Goal: Communication & Community: Answer question/provide support

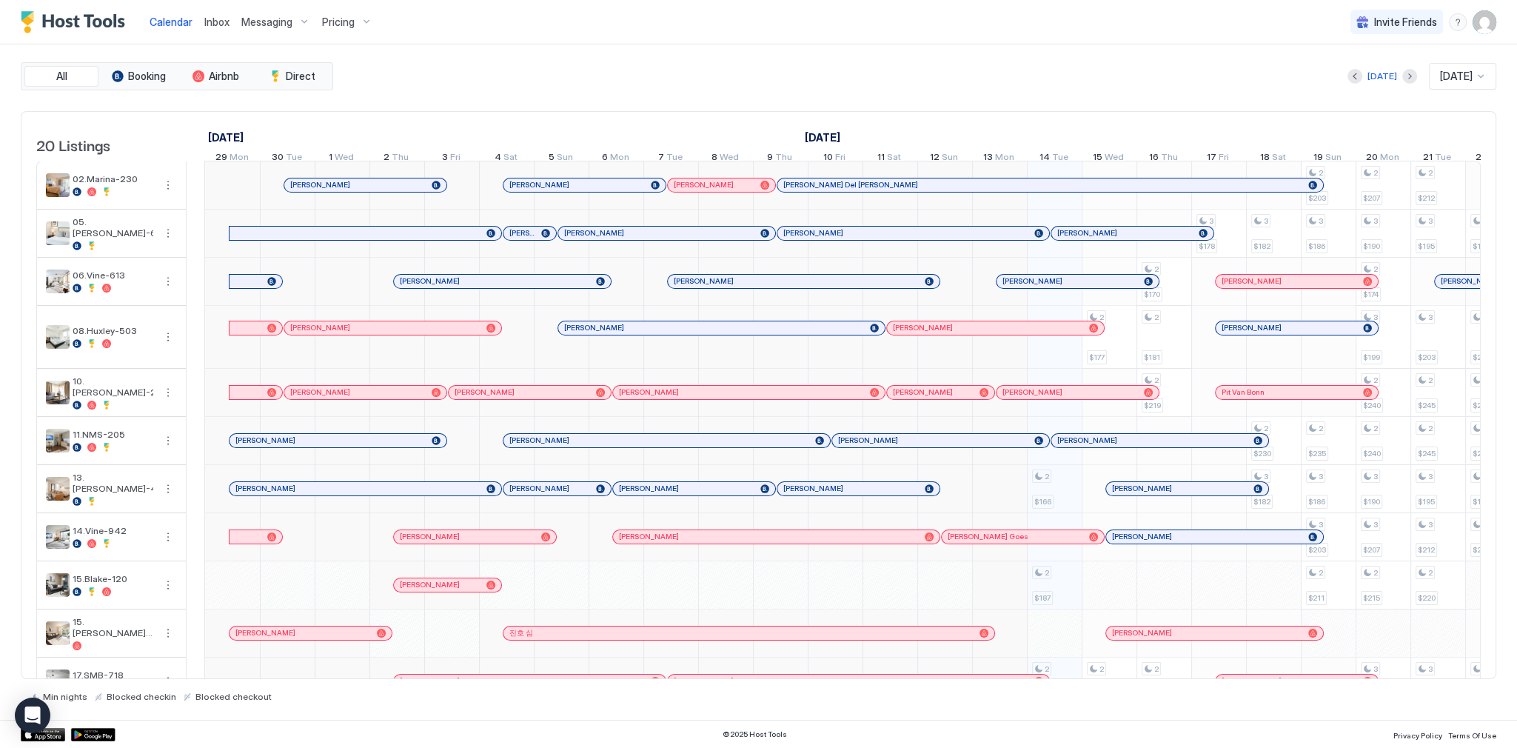
scroll to position [0, 704]
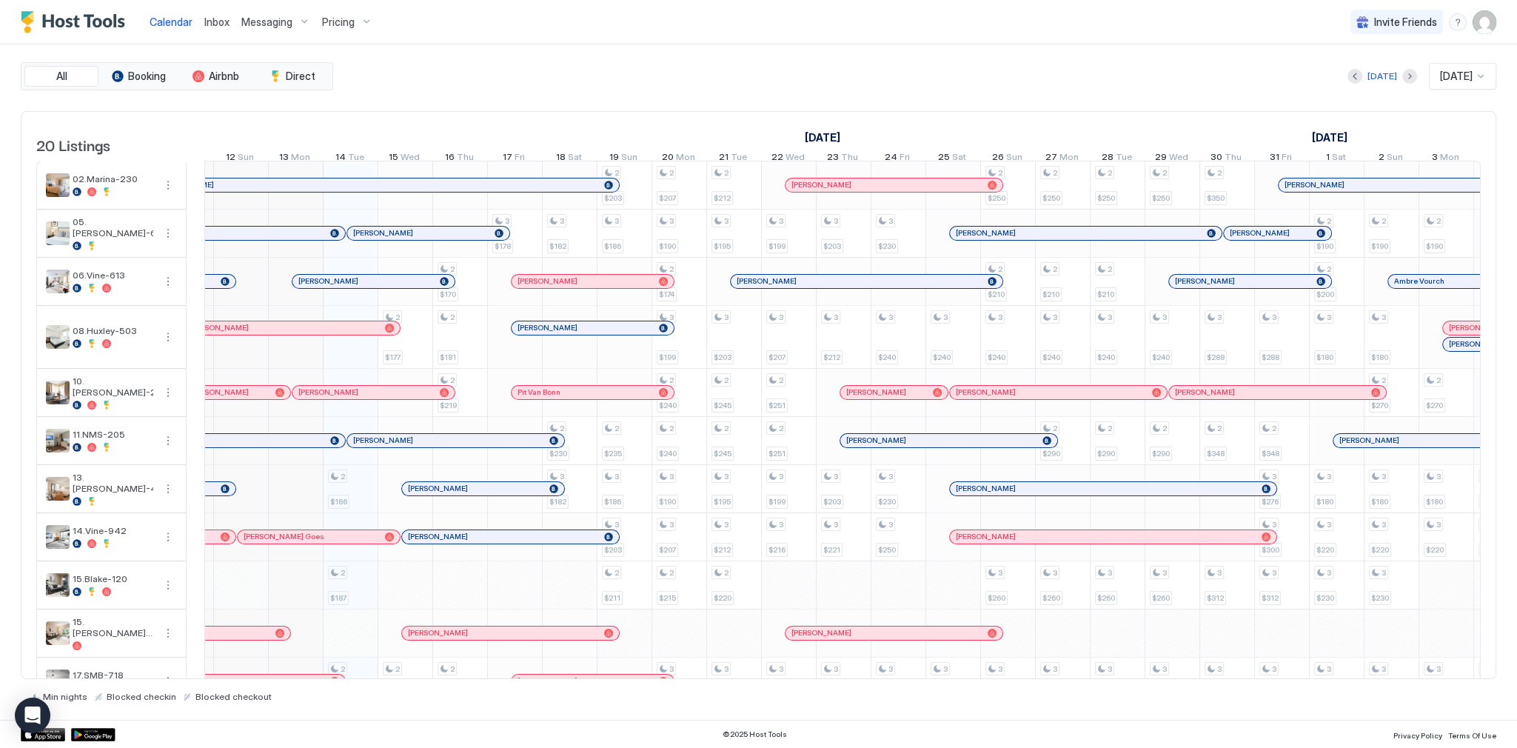
click at [170, 21] on span "Calendar" at bounding box center [171, 22] width 43 height 13
click at [546, 90] on div "All Booking Airbnb Direct Today Oct 2025 20 Listings September 2025 October 202…" at bounding box center [758, 382] width 1475 height 640
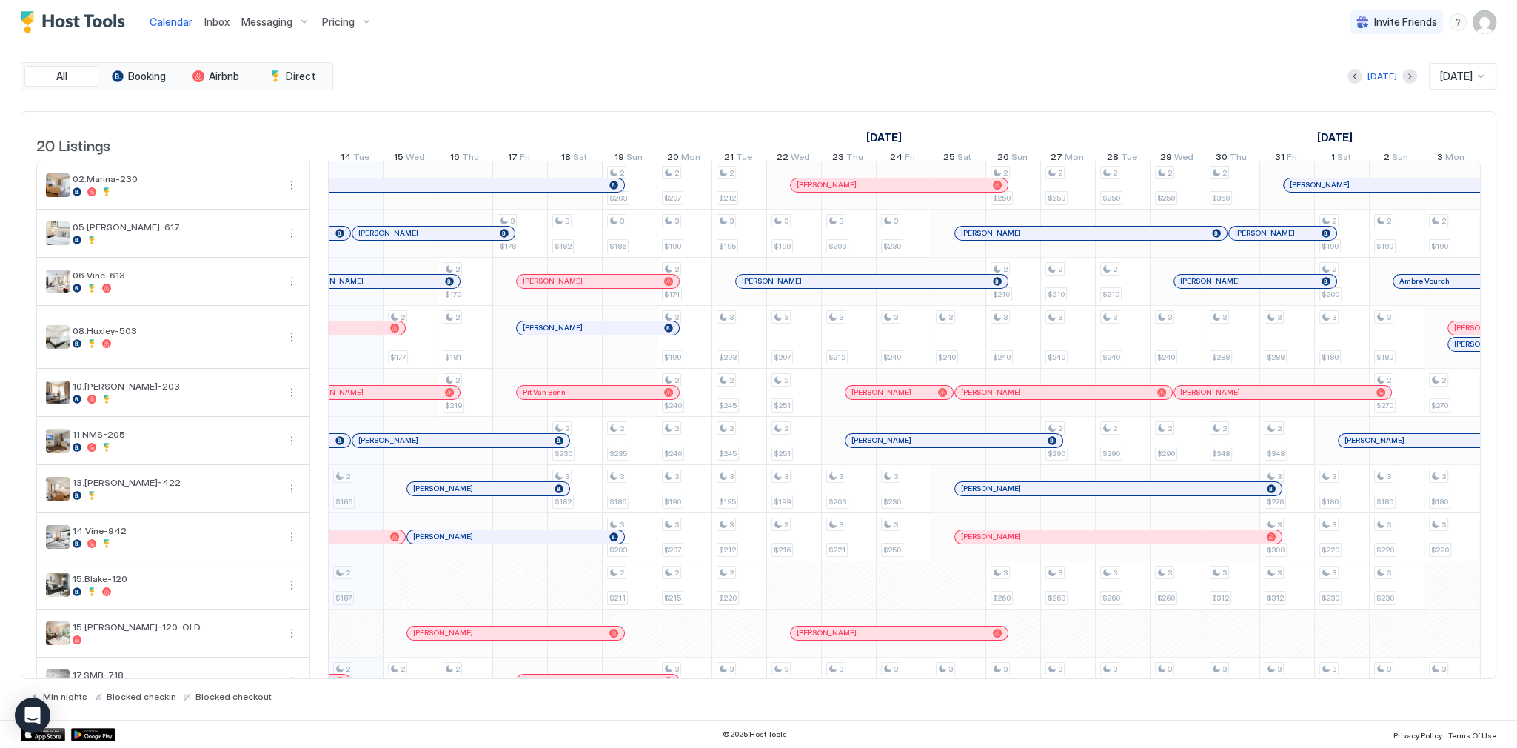
scroll to position [0, 704]
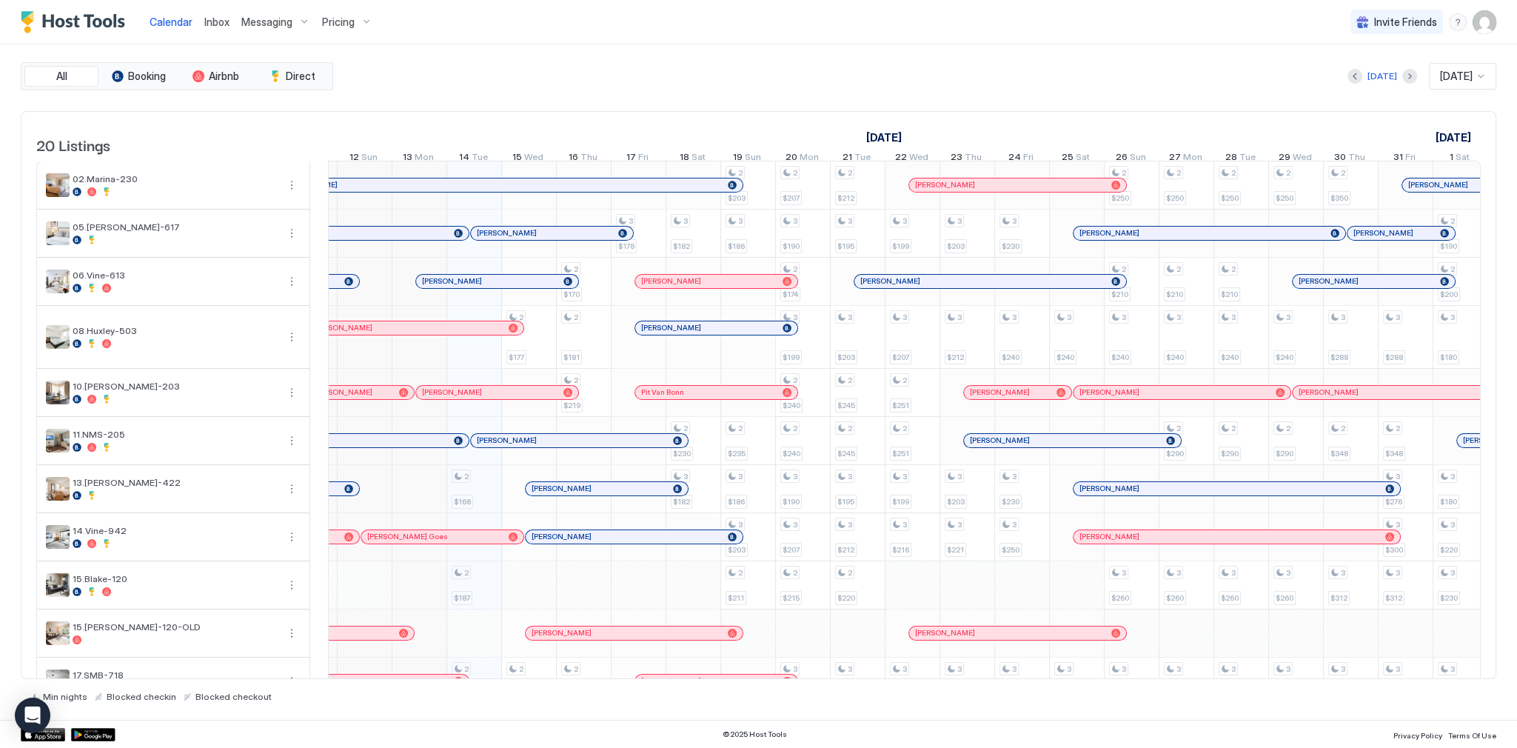
click at [354, 27] on div "Pricing" at bounding box center [347, 22] width 62 height 25
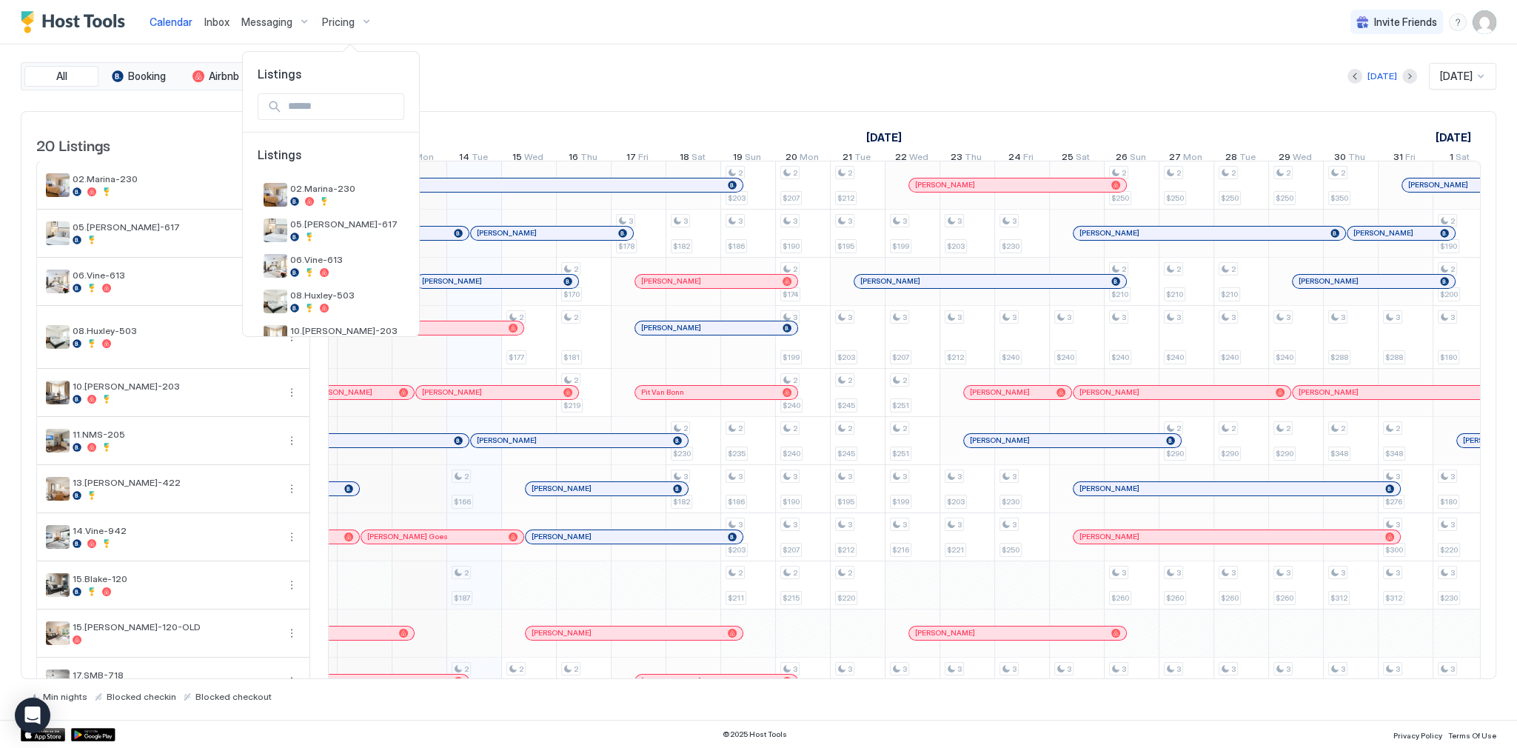
click at [269, 21] on div at bounding box center [758, 374] width 1517 height 748
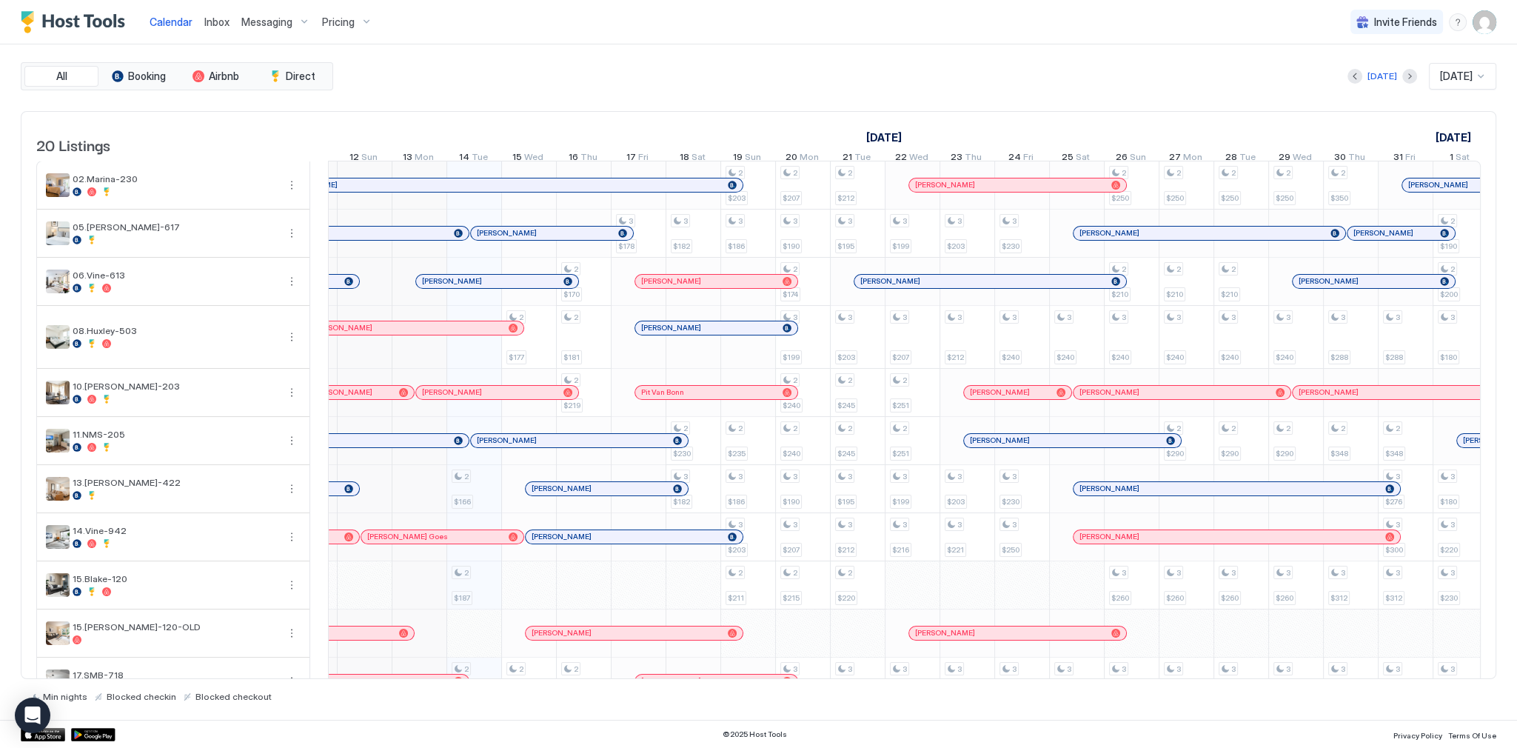
click at [286, 15] on div "Messaging" at bounding box center [275, 22] width 81 height 25
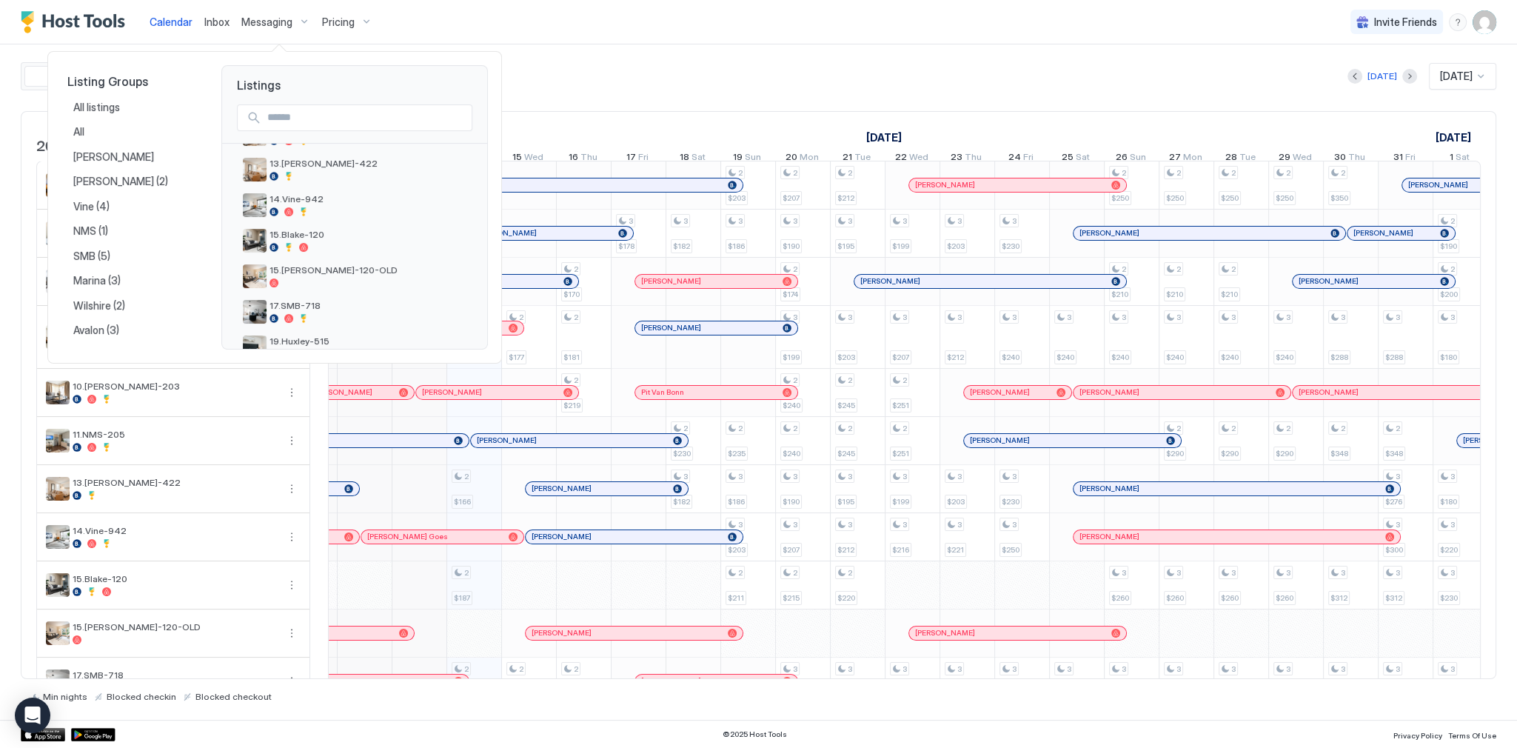
scroll to position [232, 0]
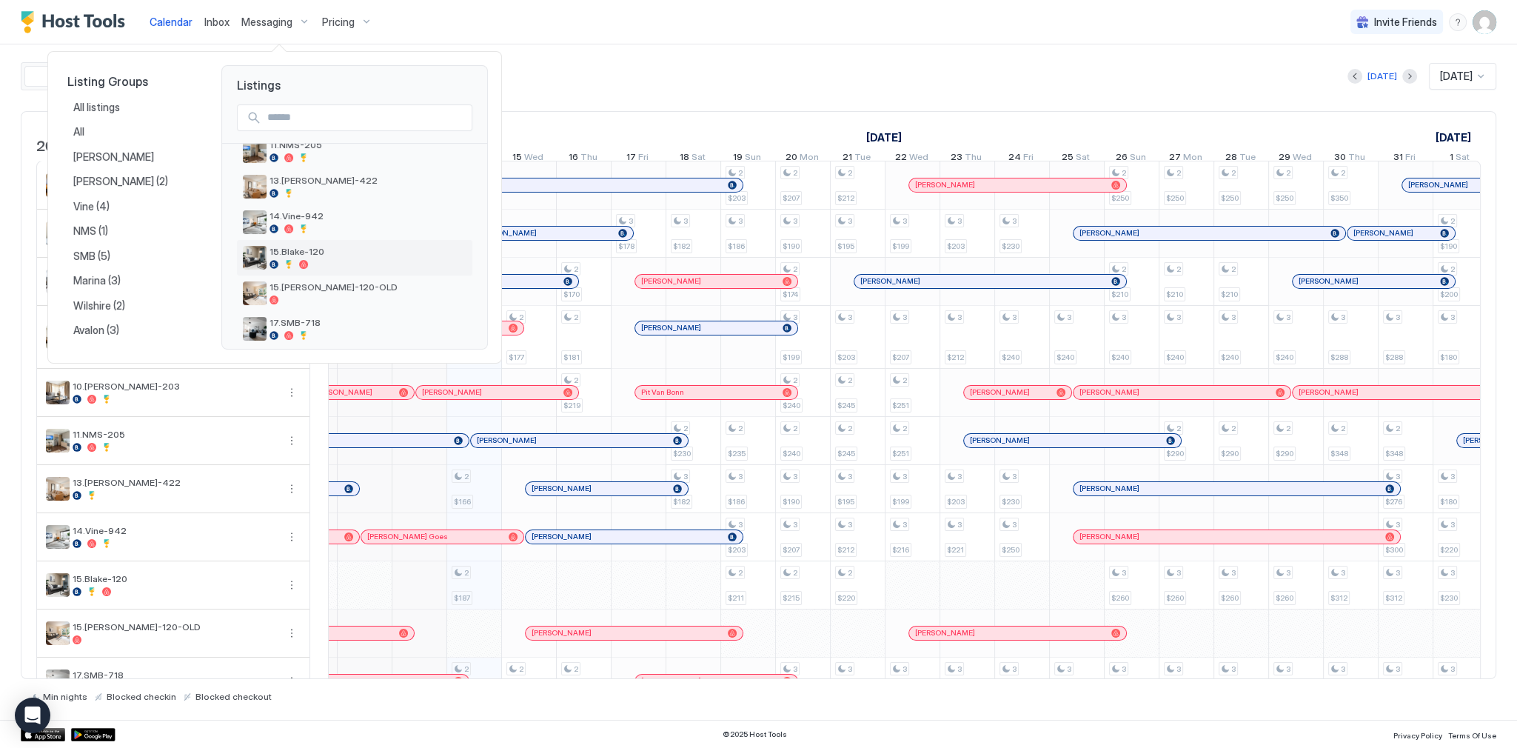
click at [329, 253] on span "15.Blake-120" at bounding box center [367, 251] width 197 height 11
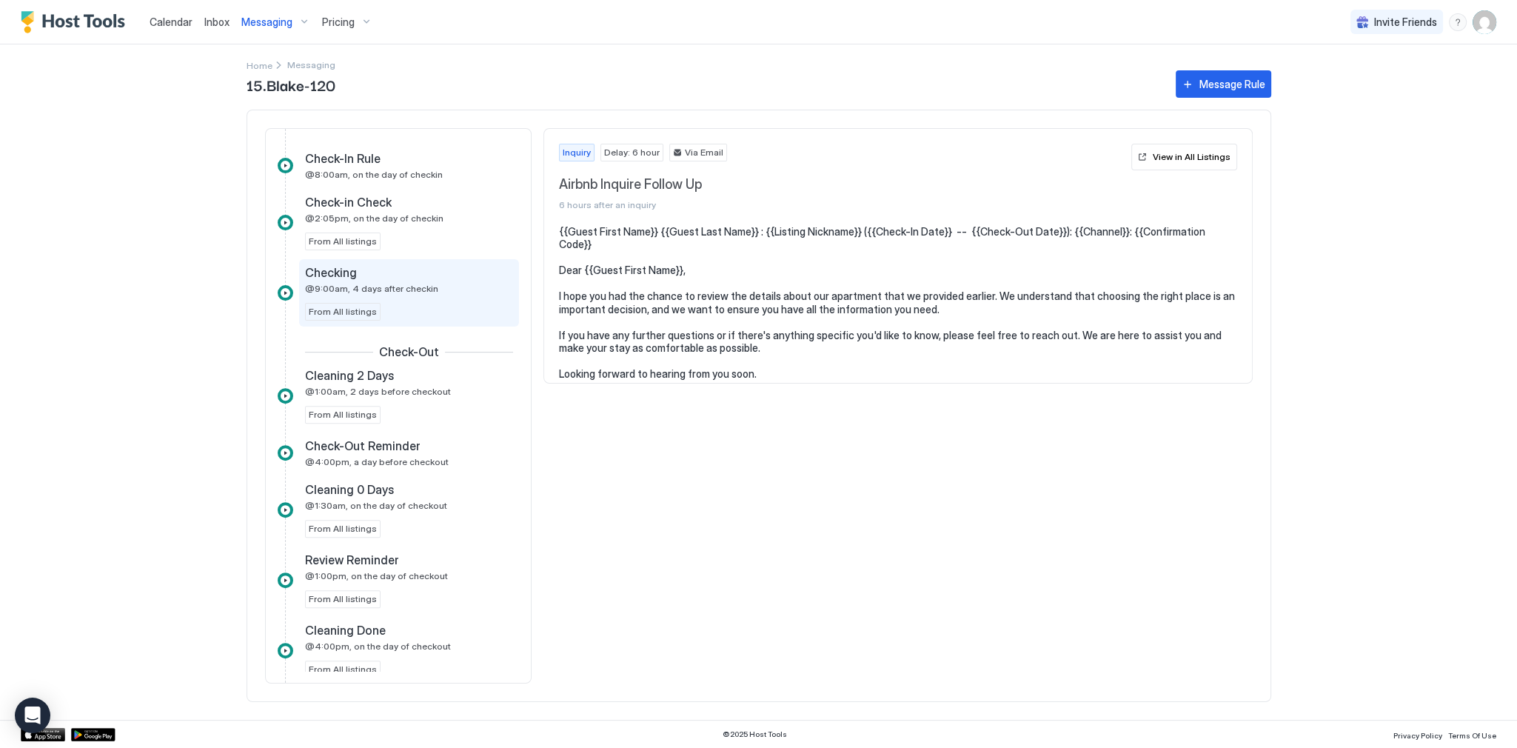
scroll to position [711, 0]
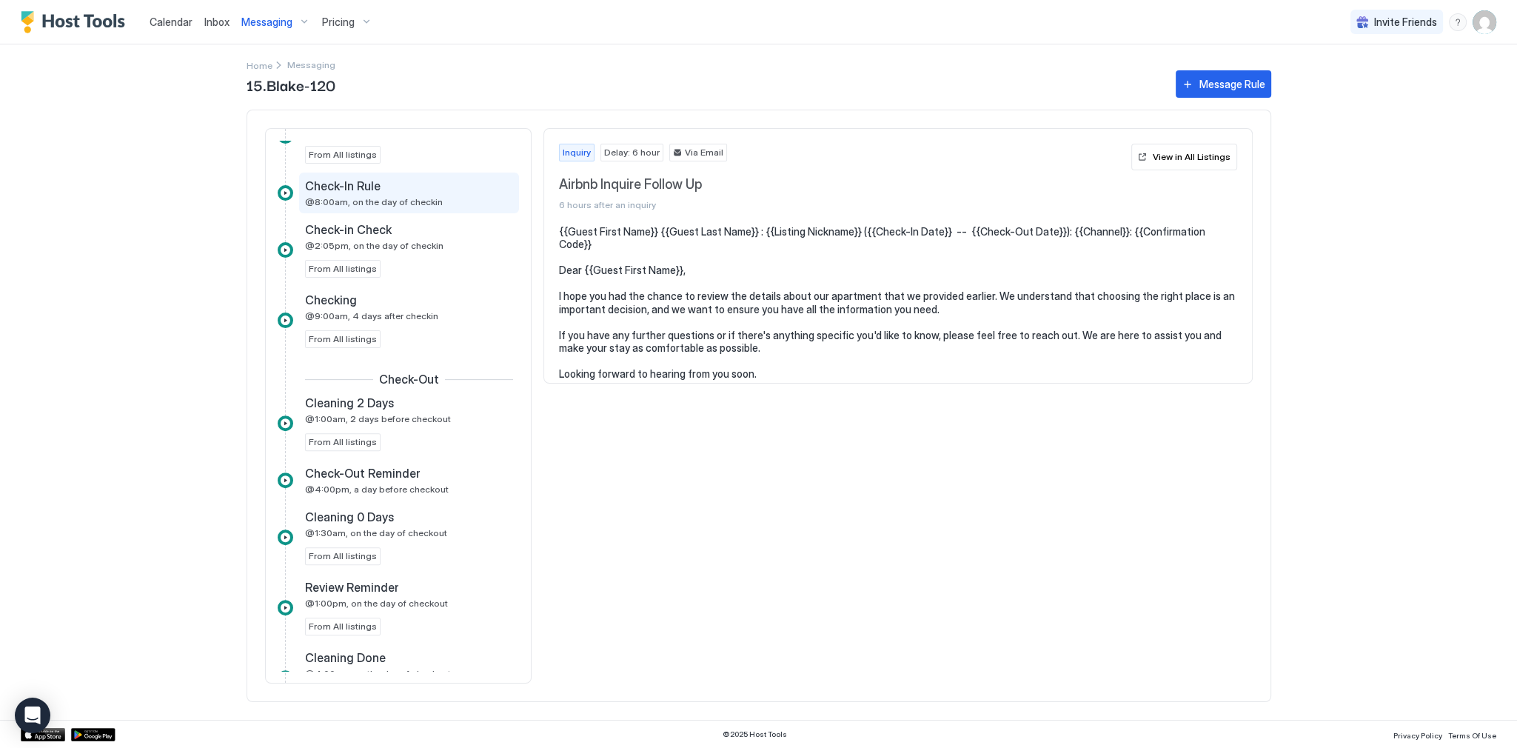
click at [400, 204] on span "@8:00am, on the day of checkin" at bounding box center [374, 201] width 138 height 11
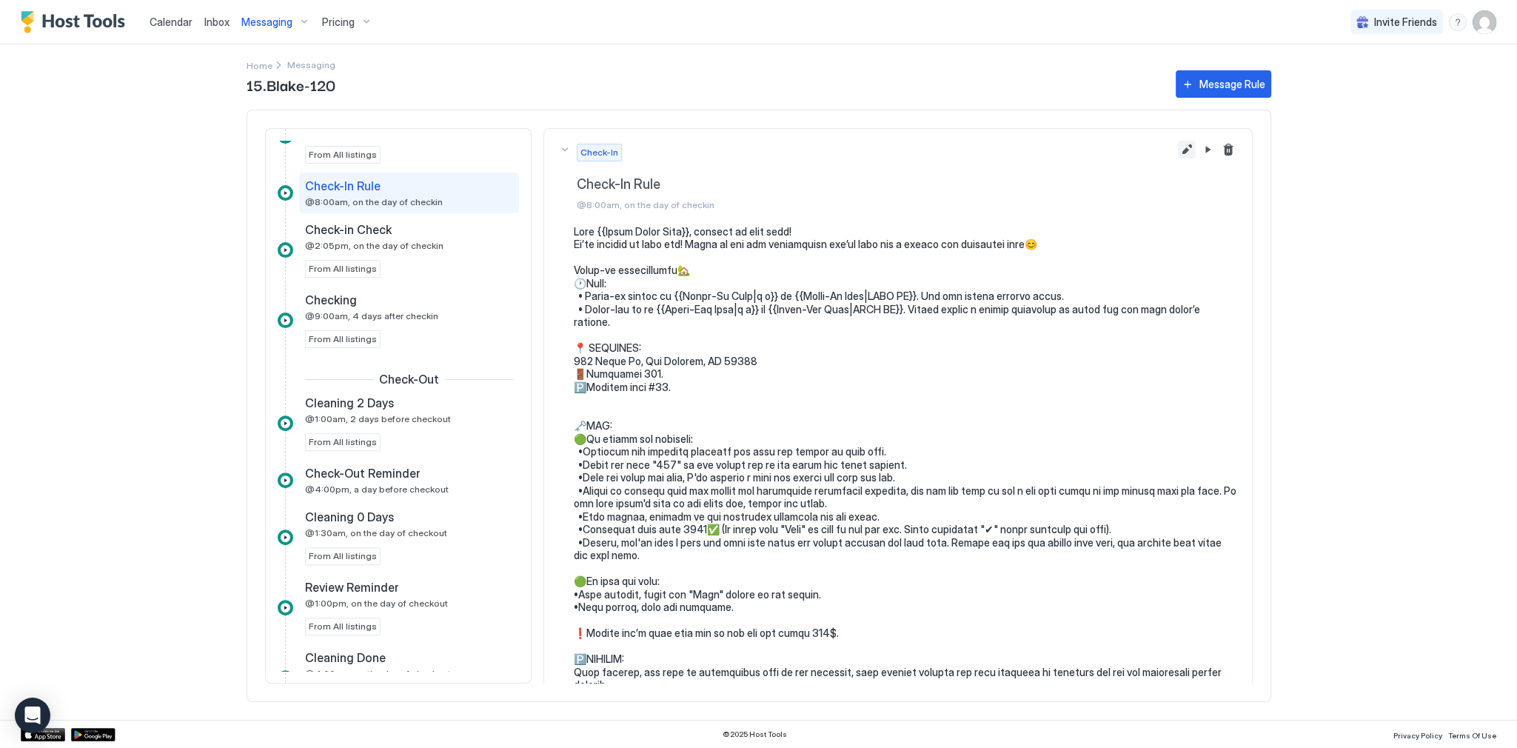
click at [1184, 151] on button "Edit message rule" at bounding box center [1187, 150] width 18 height 18
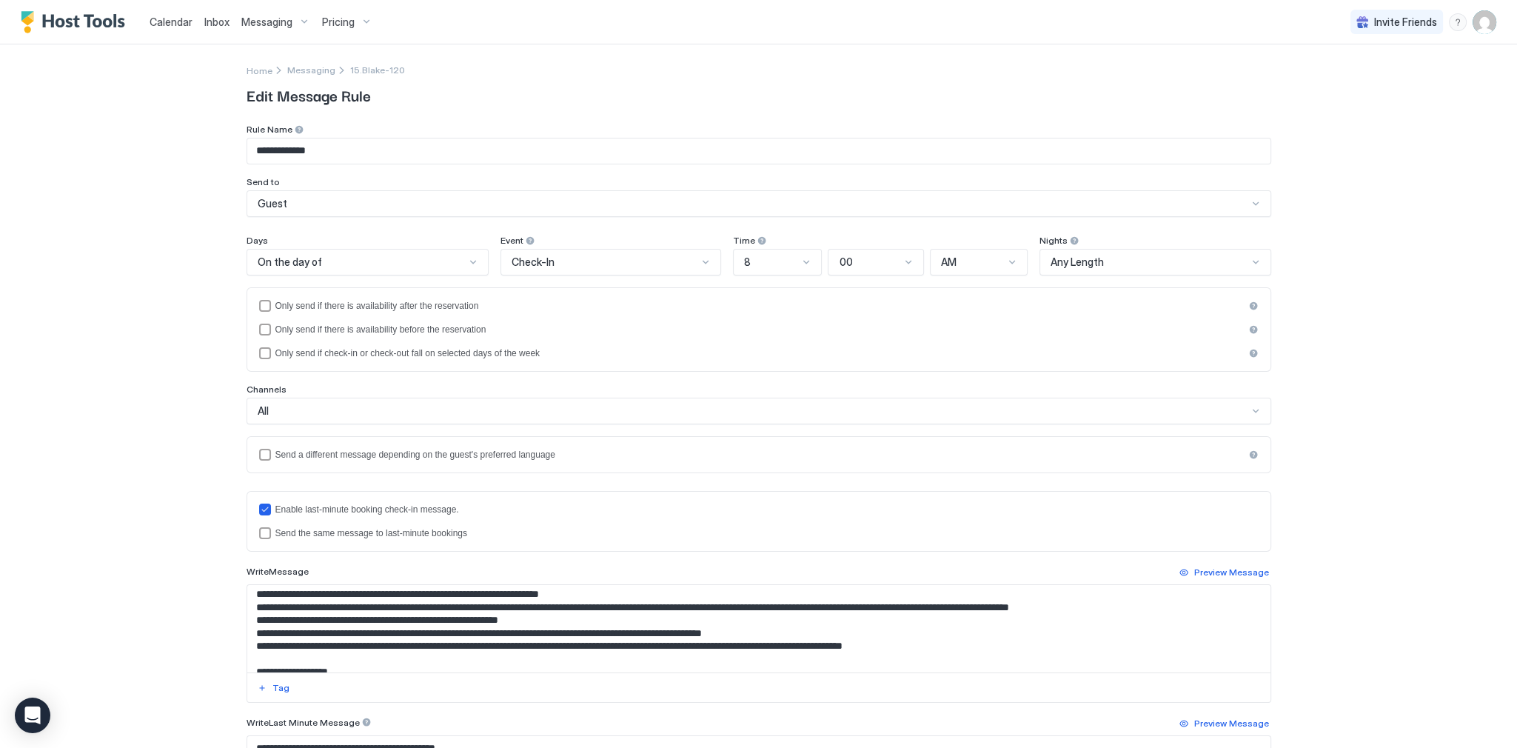
scroll to position [237, 0]
click at [379, 634] on textarea "Input Field" at bounding box center [758, 628] width 1023 height 87
click at [377, 633] on textarea "To enrich screen reader interactions, please activate Accessibility in Grammarl…" at bounding box center [758, 628] width 1023 height 87
click at [372, 633] on textarea "To enrich screen reader interactions, please activate Accessibility in Grammarl…" at bounding box center [758, 628] width 1023 height 87
click at [935, 631] on textarea "To enrich screen reader interactions, please activate Accessibility in Grammarl…" at bounding box center [758, 628] width 1023 height 87
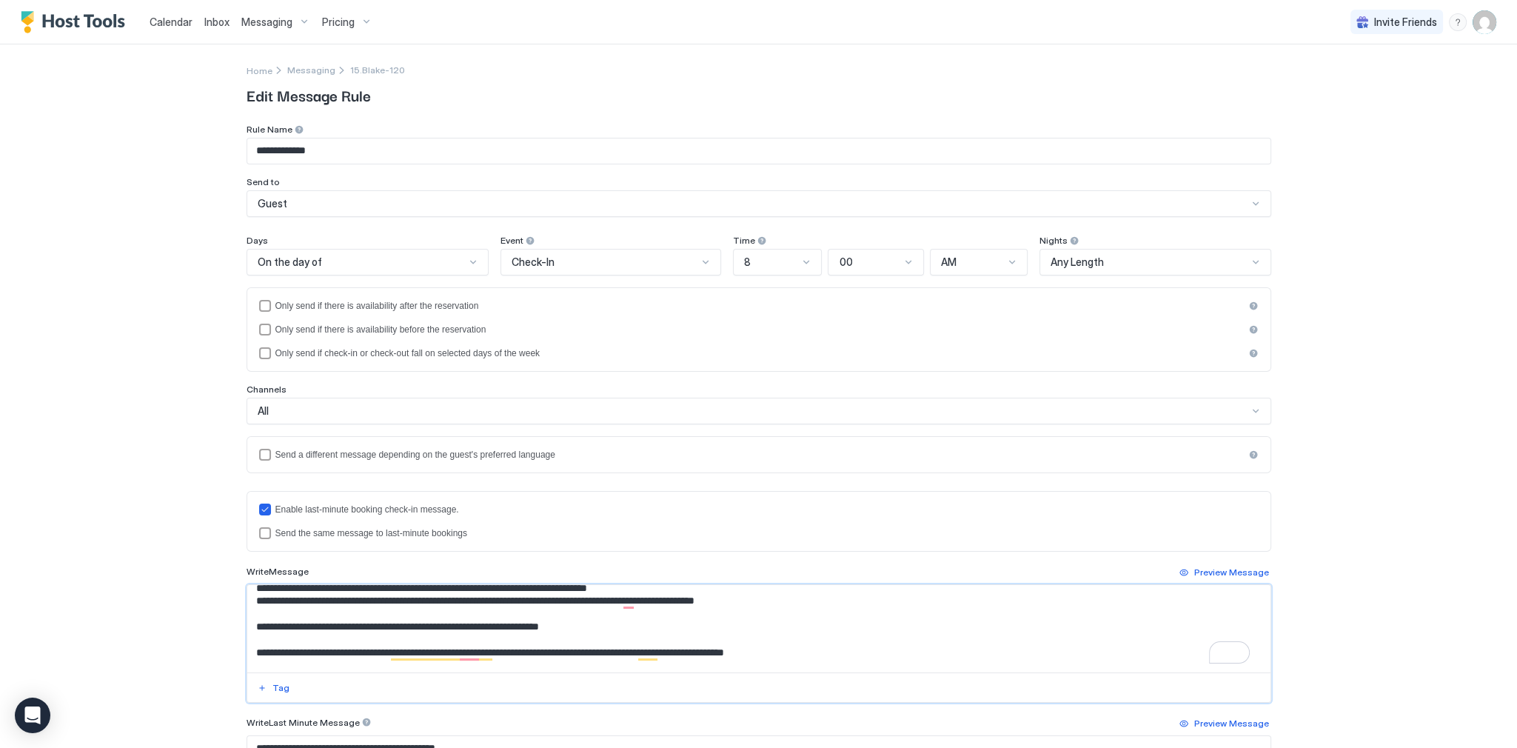
scroll to position [0, 0]
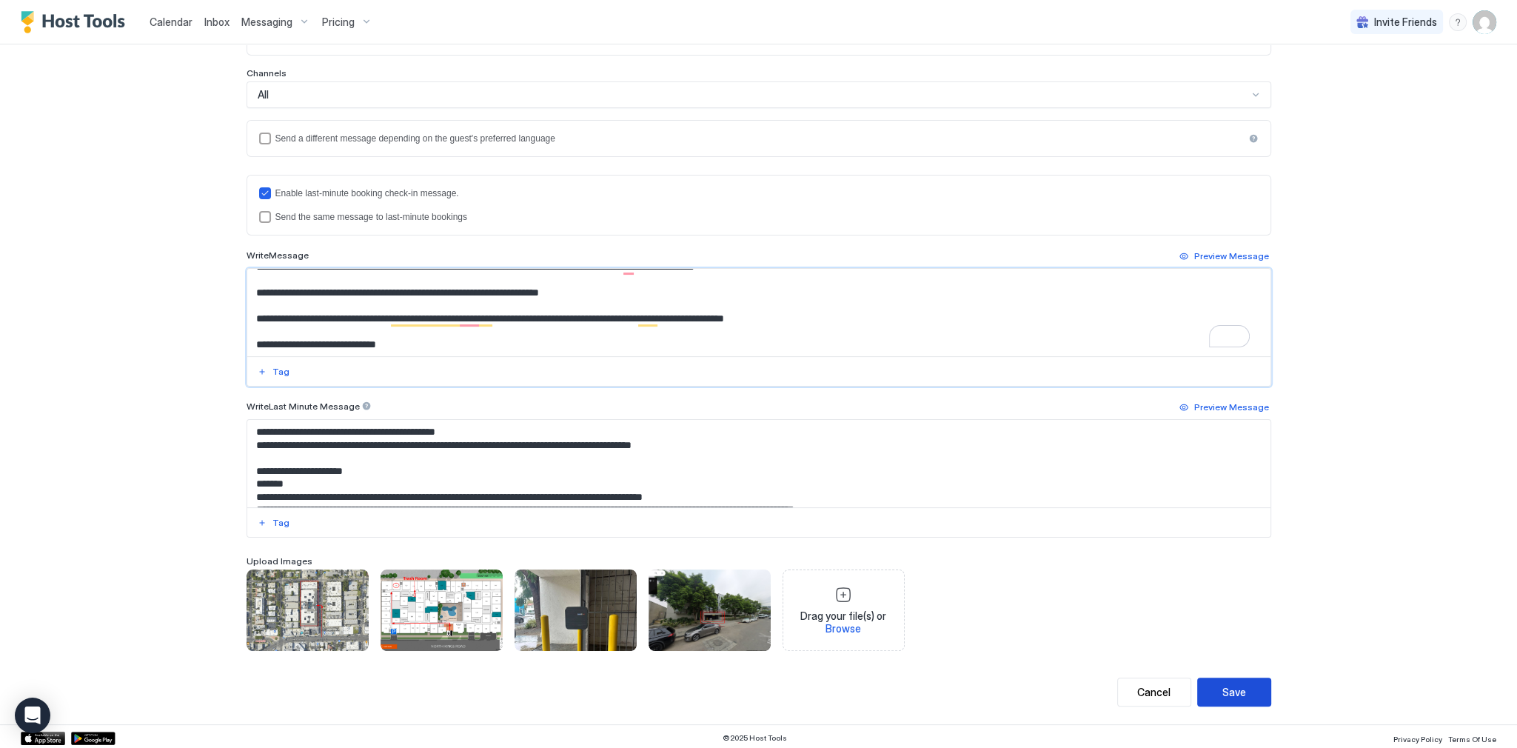
type textarea "**********"
click at [1238, 686] on div "Save" at bounding box center [1234, 692] width 24 height 16
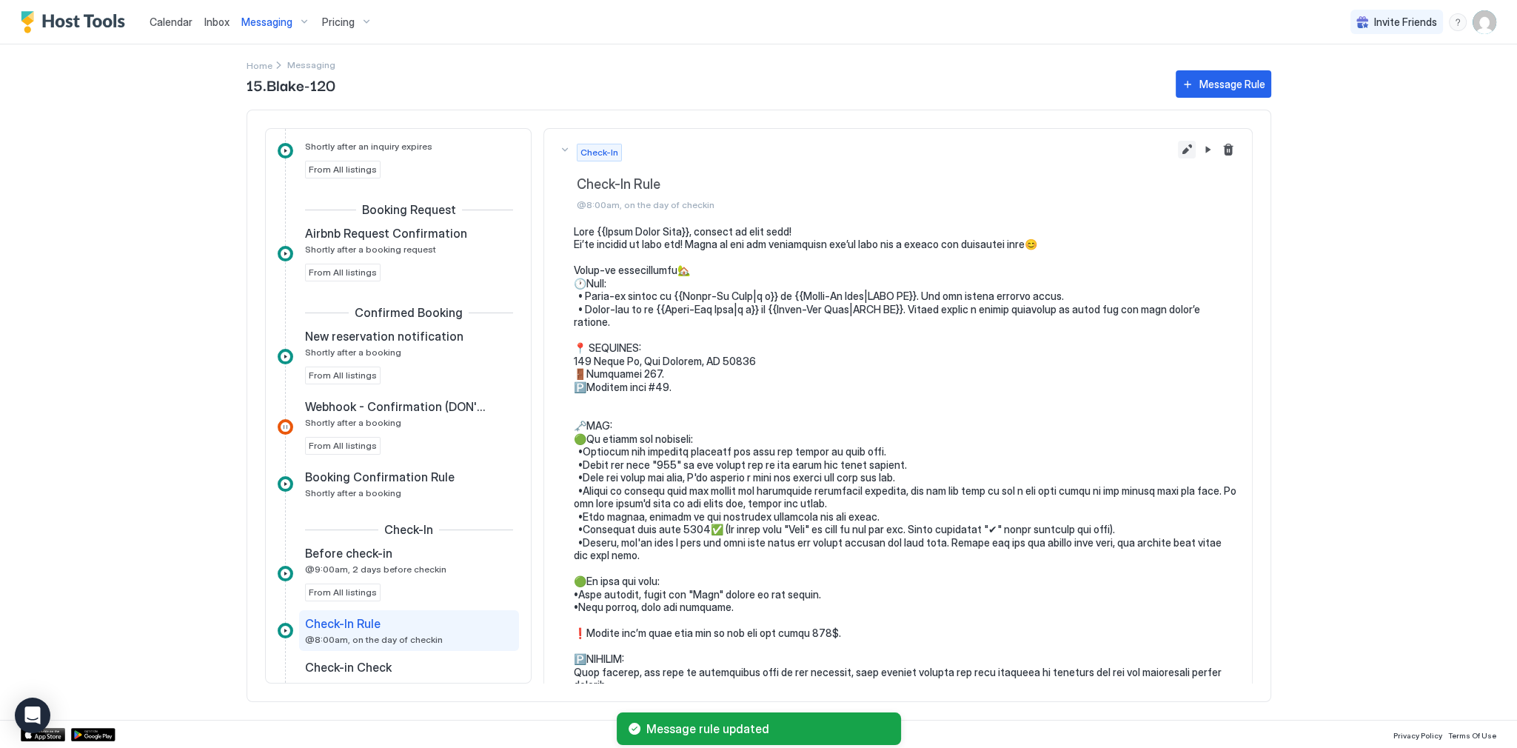
click at [1178, 156] on button "Edit message rule" at bounding box center [1187, 150] width 18 height 18
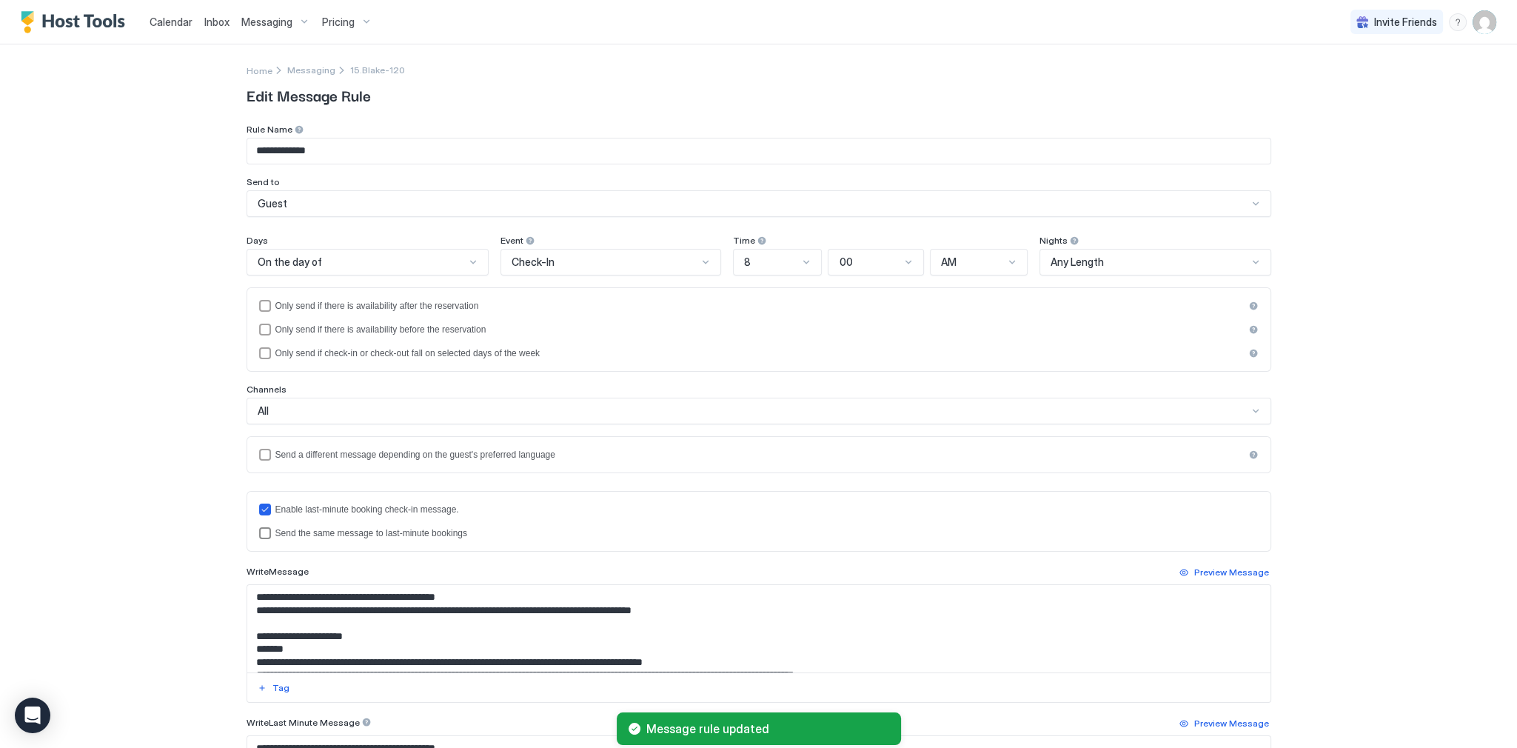
click at [388, 528] on div "Send the same message to last-minute bookings" at bounding box center [766, 533] width 983 height 10
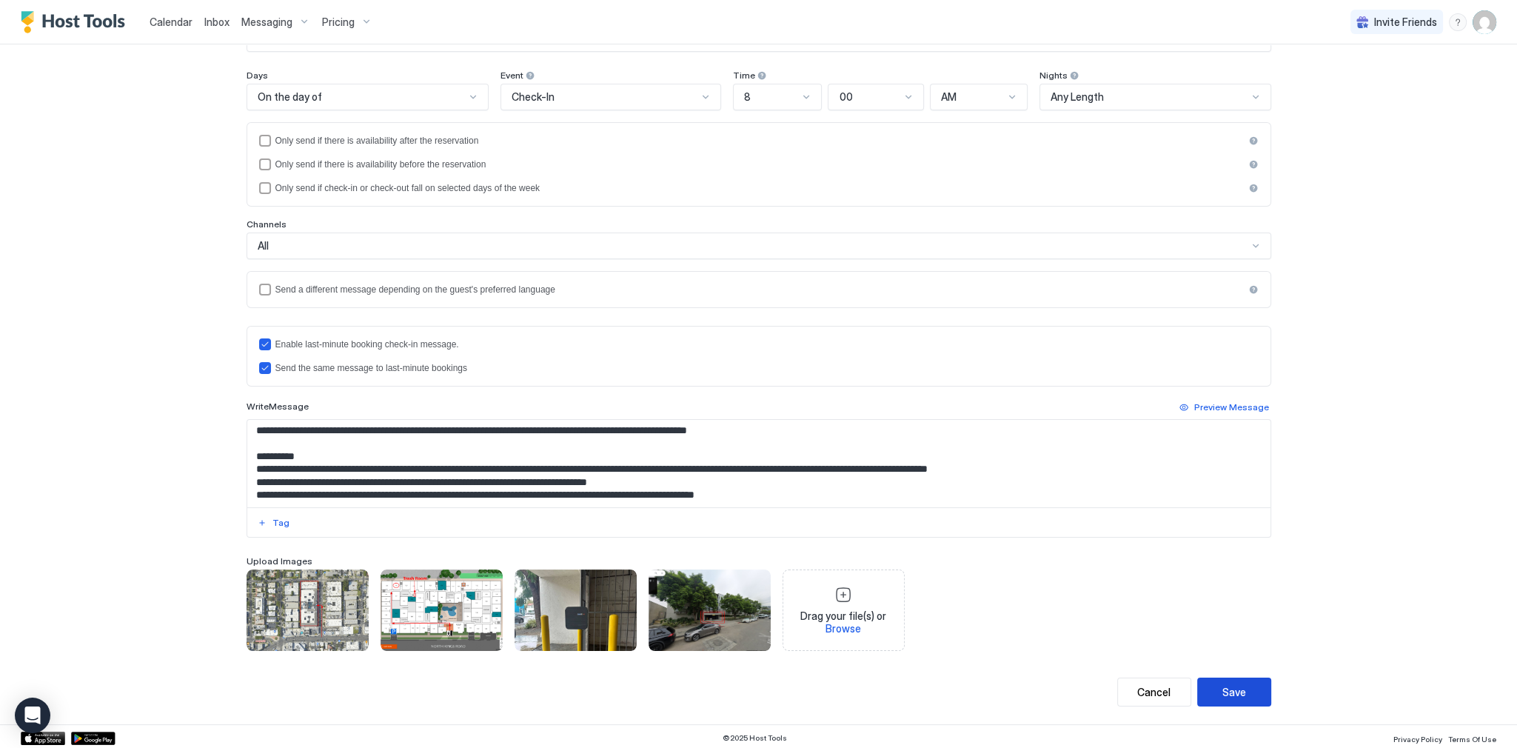
click at [1243, 678] on button "Save" at bounding box center [1234, 691] width 74 height 29
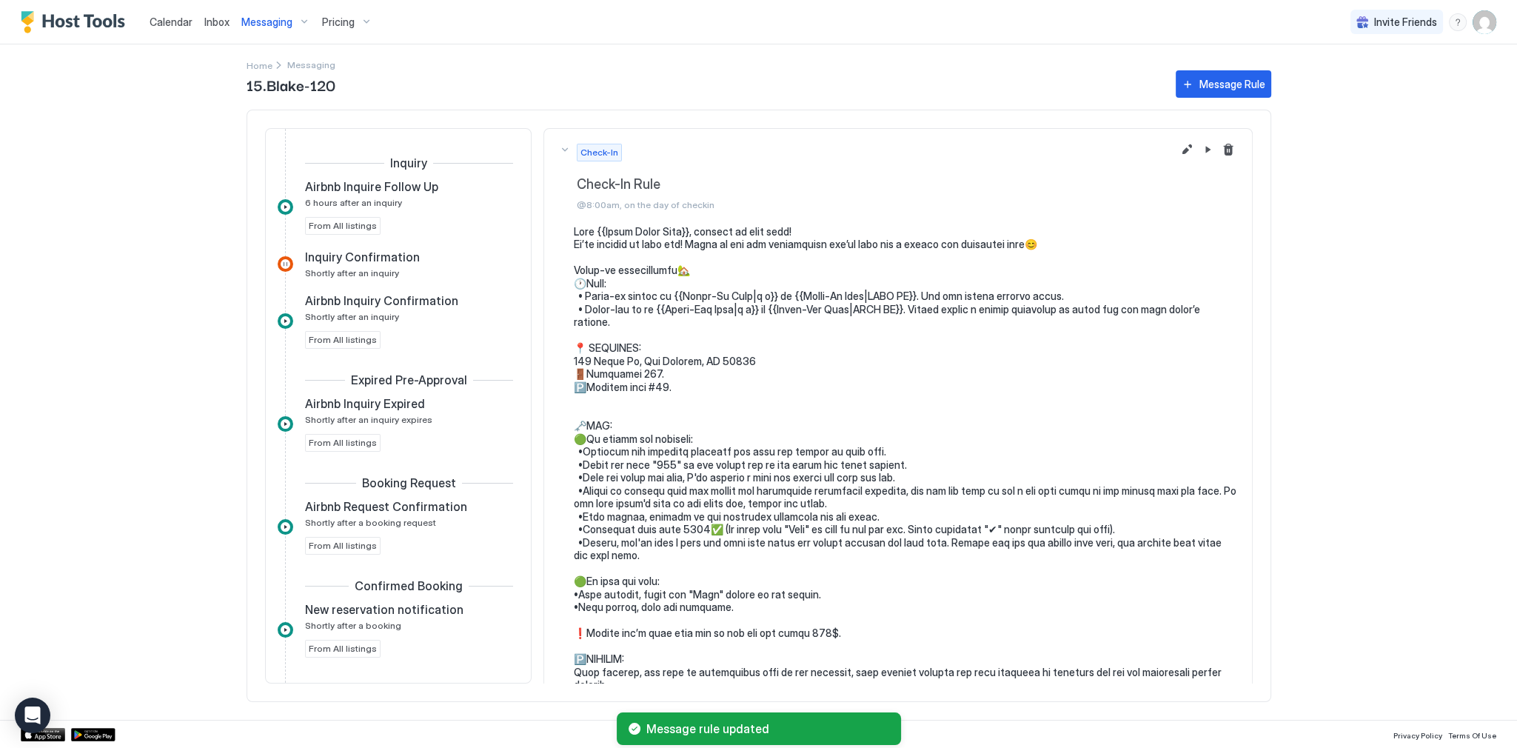
click at [278, 23] on span "Messaging" at bounding box center [266, 22] width 51 height 13
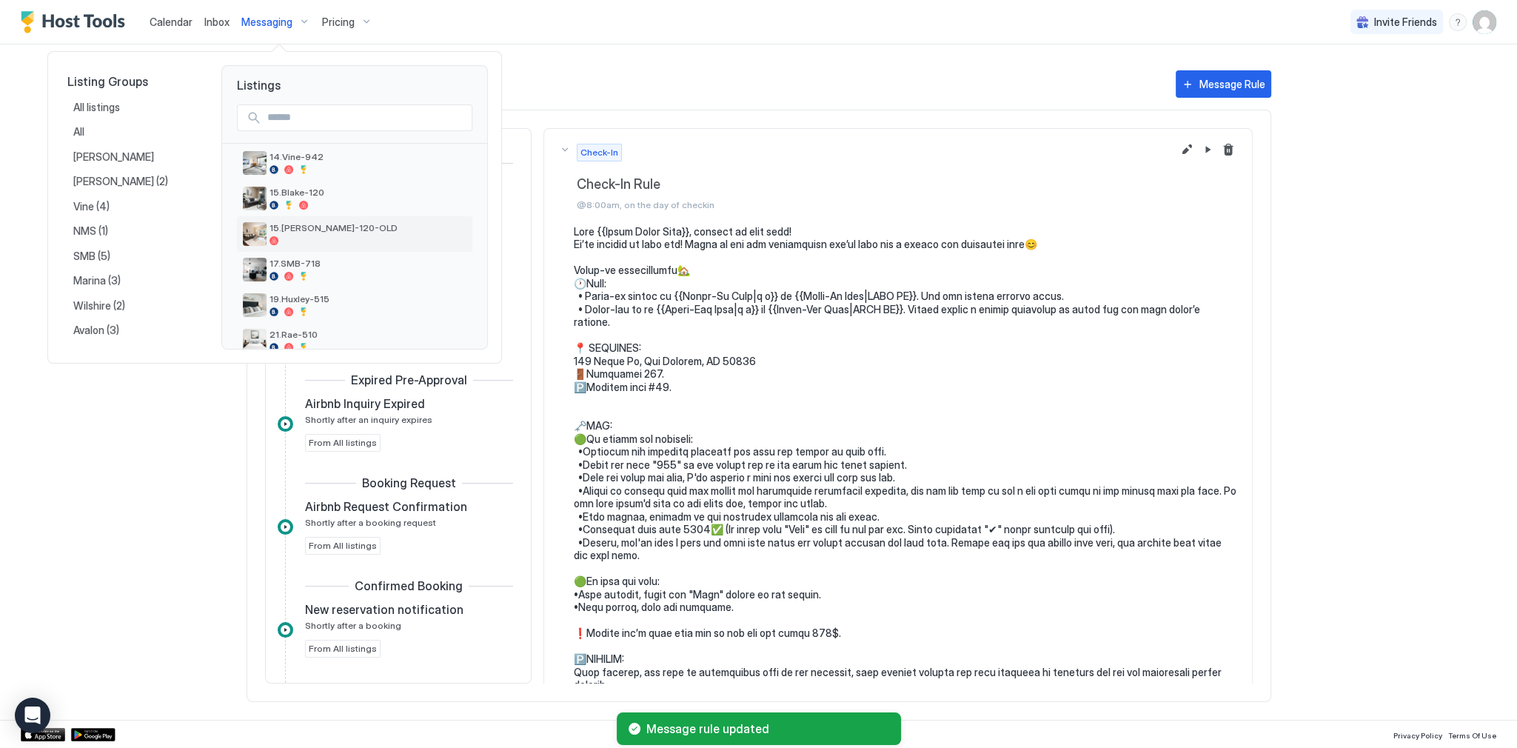
click at [315, 231] on span "15.[PERSON_NAME]-120-OLD" at bounding box center [367, 227] width 197 height 11
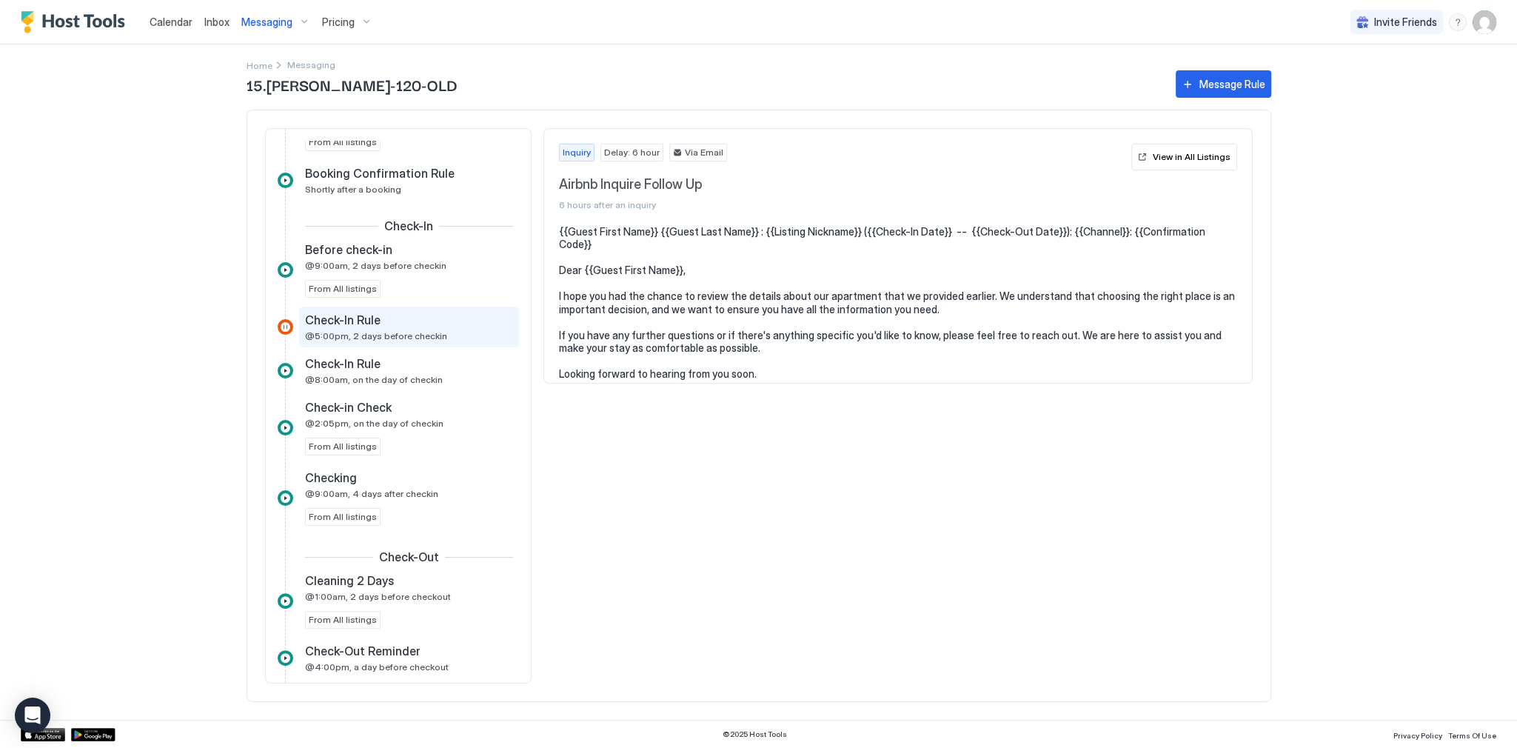
click at [394, 330] on span "@5:00pm, 2 days before checkin" at bounding box center [376, 335] width 142 height 11
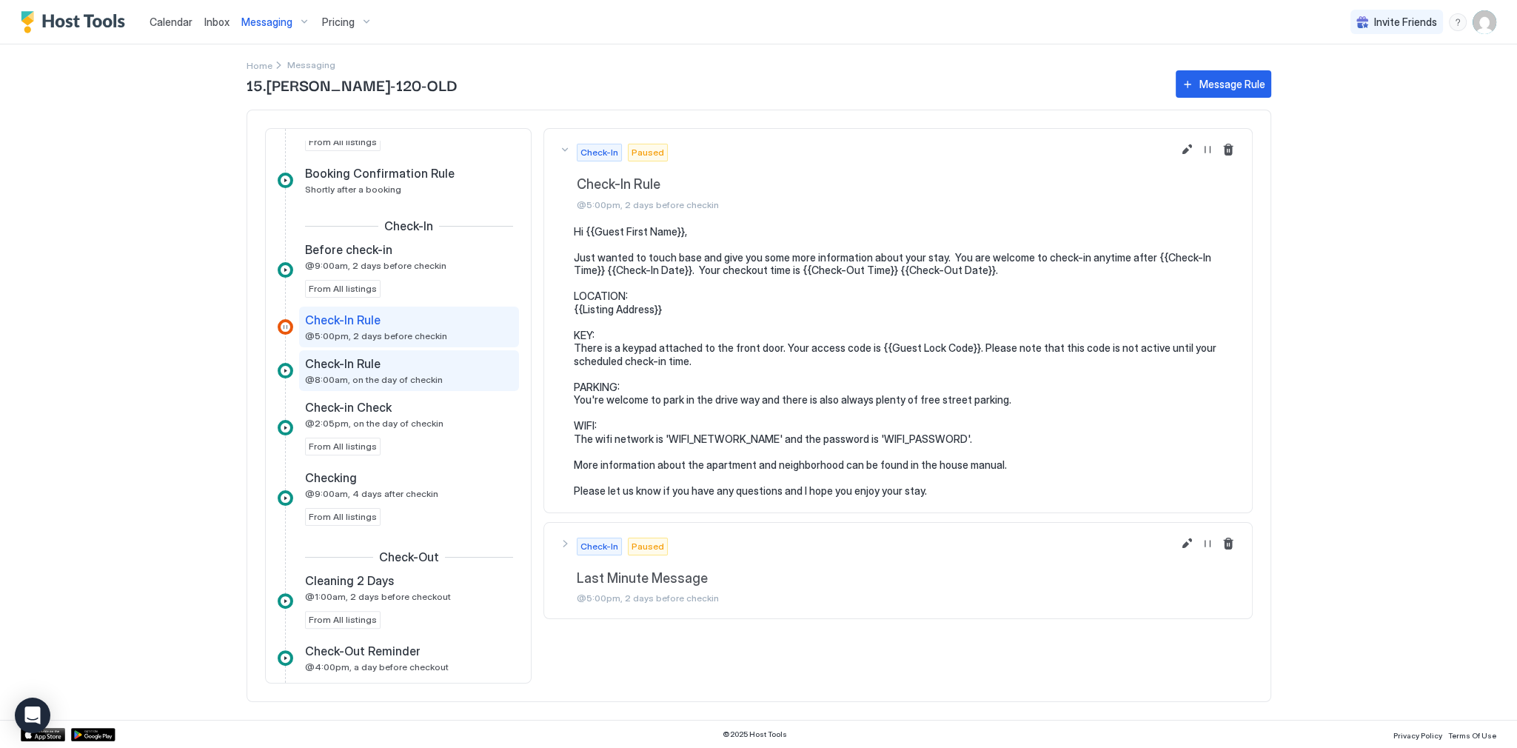
click at [406, 363] on div "Check-In Rule" at bounding box center [398, 363] width 187 height 15
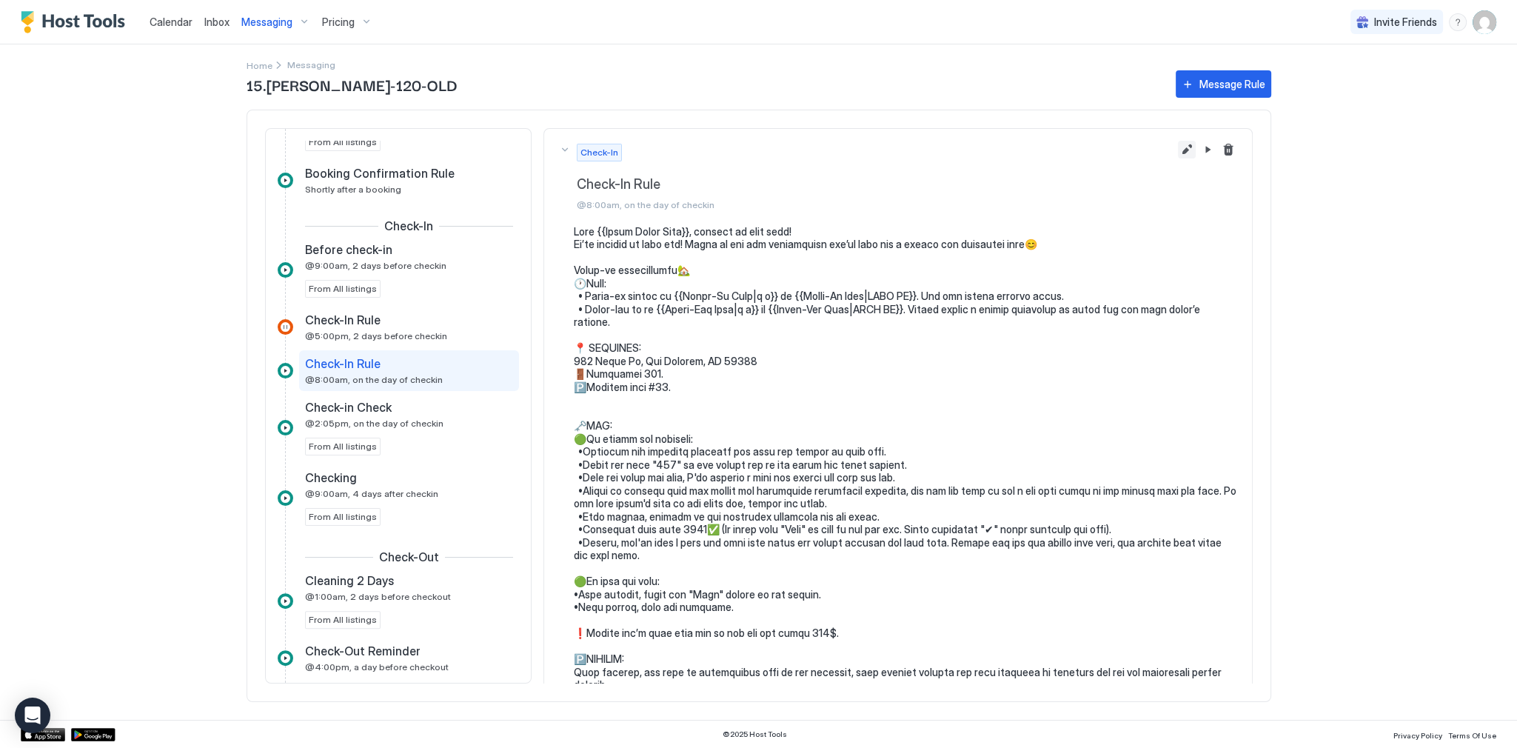
click at [1178, 145] on button "Edit message rule" at bounding box center [1187, 150] width 18 height 18
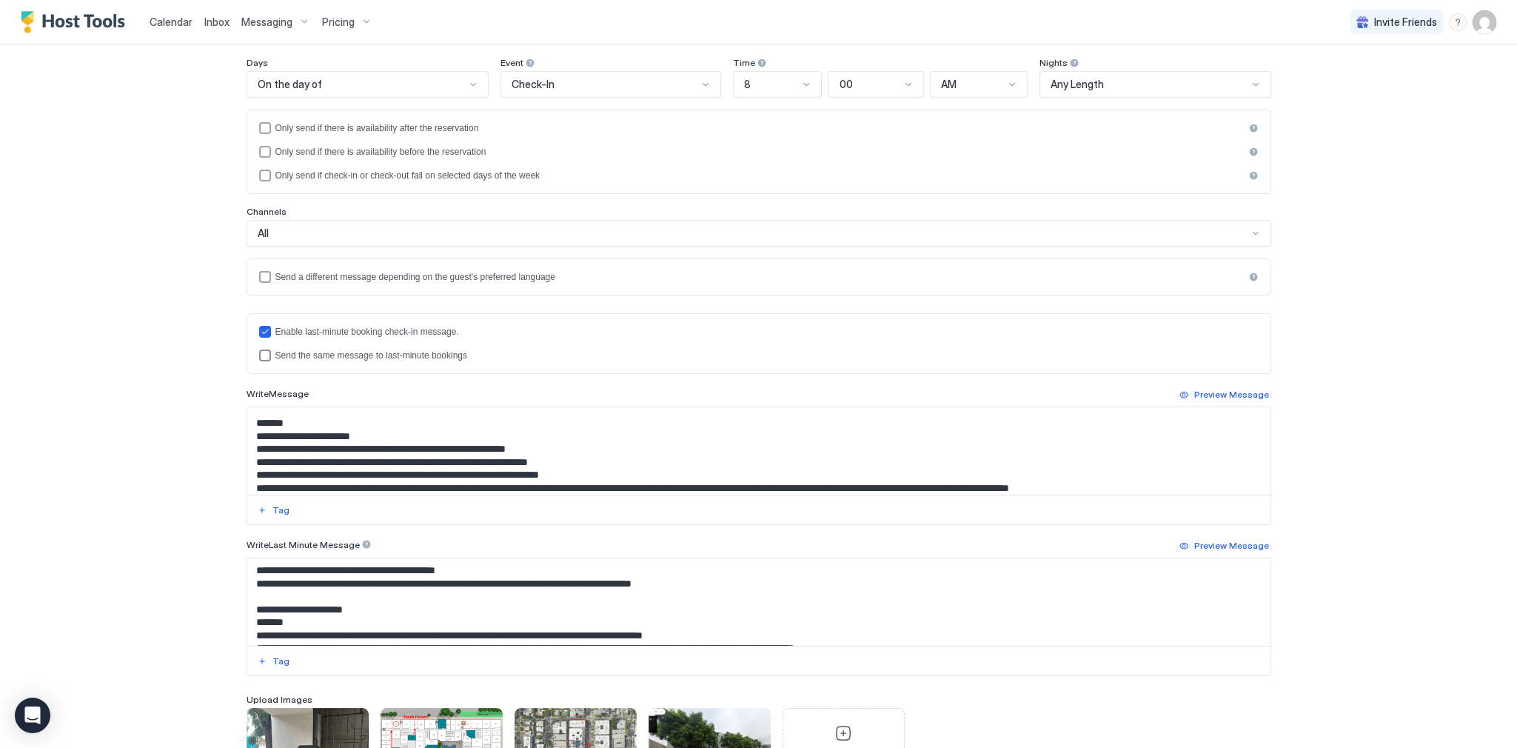
click at [284, 354] on div "Send the same message to last-minute bookings" at bounding box center [766, 355] width 983 height 10
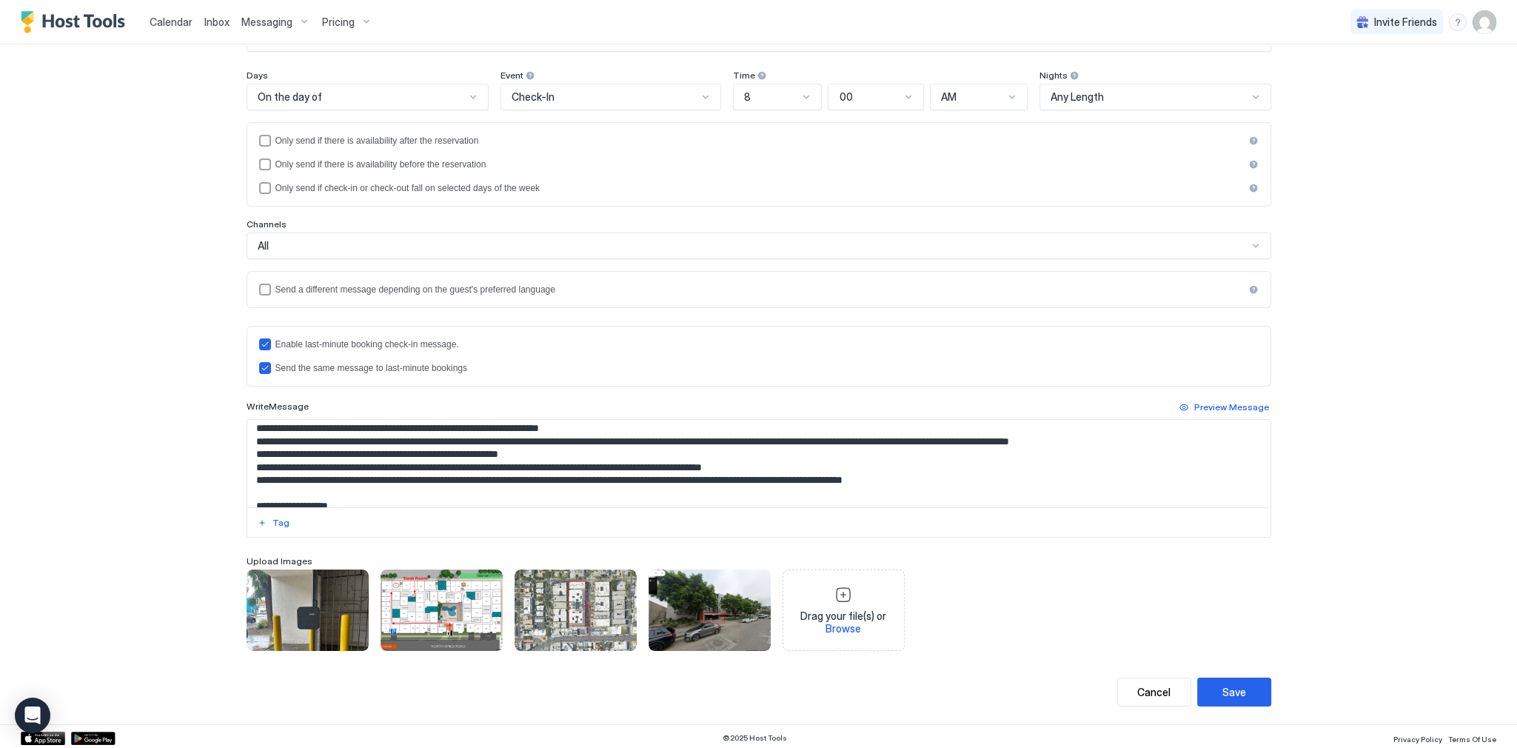
click at [367, 464] on textarea "Input Field" at bounding box center [758, 463] width 1023 height 87
click at [365, 465] on textarea "To enrich screen reader interactions, please activate Accessibility in Grammarl…" at bounding box center [758, 463] width 1023 height 87
paste textarea "To enrich screen reader interactions, please activate Accessibility in Grammarl…"
type textarea "**********"
click at [1232, 696] on div "Save" at bounding box center [1234, 692] width 24 height 16
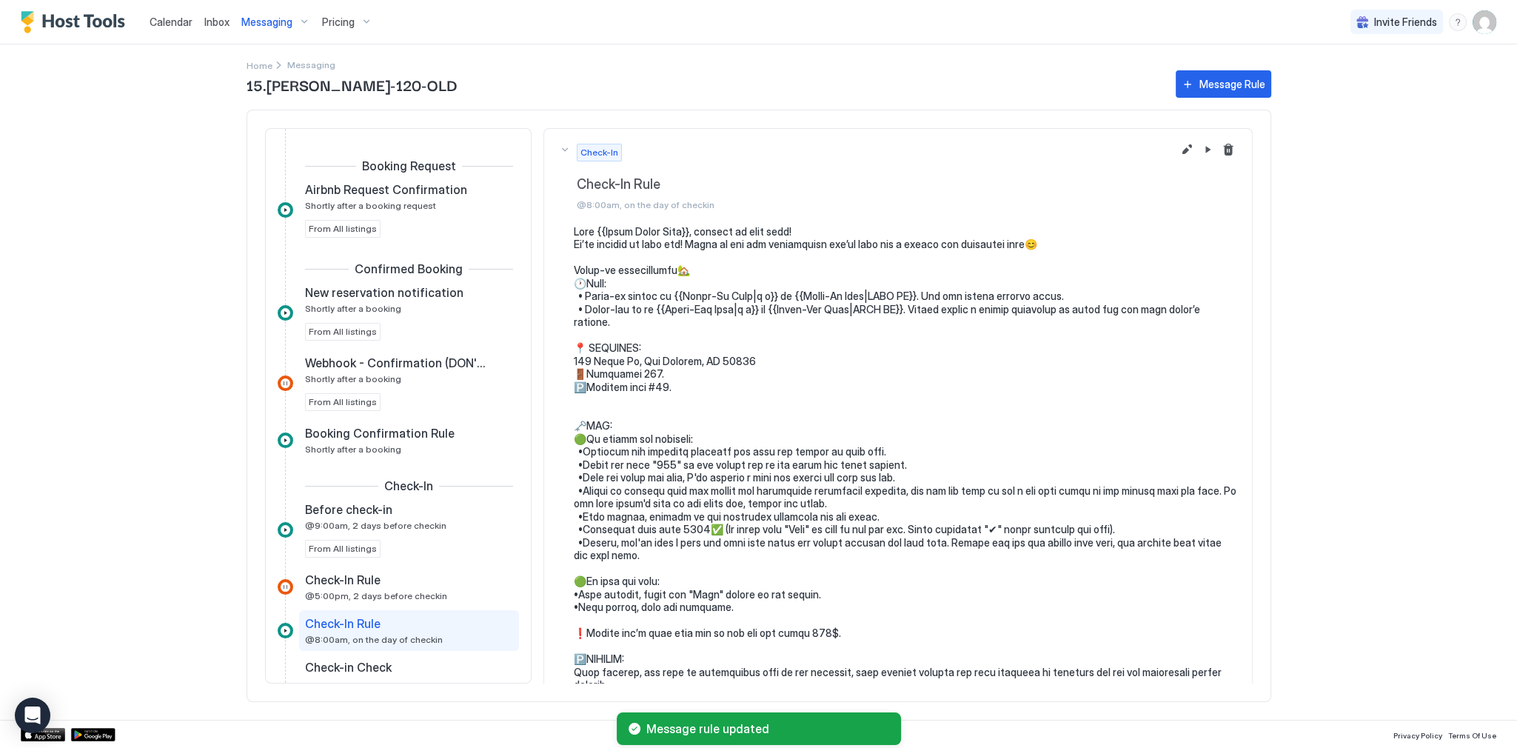
click at [228, 21] on div "Inbox" at bounding box center [216, 21] width 37 height 27
click at [218, 16] on span "Inbox" at bounding box center [216, 22] width 25 height 13
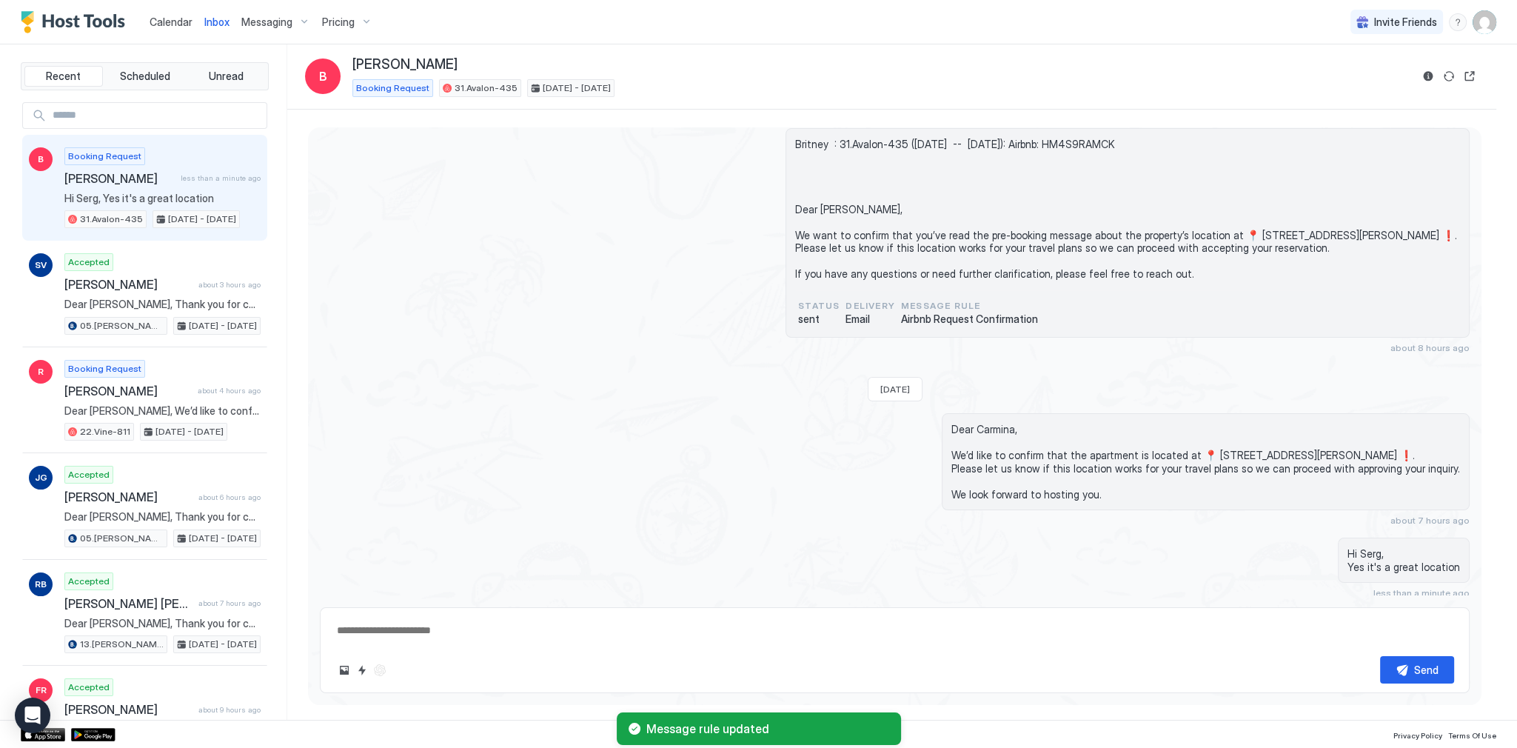
click at [486, 258] on div "Britney : 31.Avalon-435 ([DATE] -- [DATE]): Airbnb: HM4S9RAMCK Dear [PERSON_NAM…" at bounding box center [895, 240] width 1150 height 225
click at [417, 197] on div "Britney : 31.Avalon-435 ([DATE] -- [DATE]): Airbnb: HM4S9RAMCK Dear [PERSON_NAM…" at bounding box center [895, 240] width 1150 height 225
drag, startPoint x: 139, startPoint y: 1, endPoint x: 560, endPoint y: 41, distance: 422.3
click at [572, 46] on div "Inbox B [PERSON_NAME] Booking Request 31.Avalon-435 [DATE] - [DATE]" at bounding box center [891, 76] width 1209 height 65
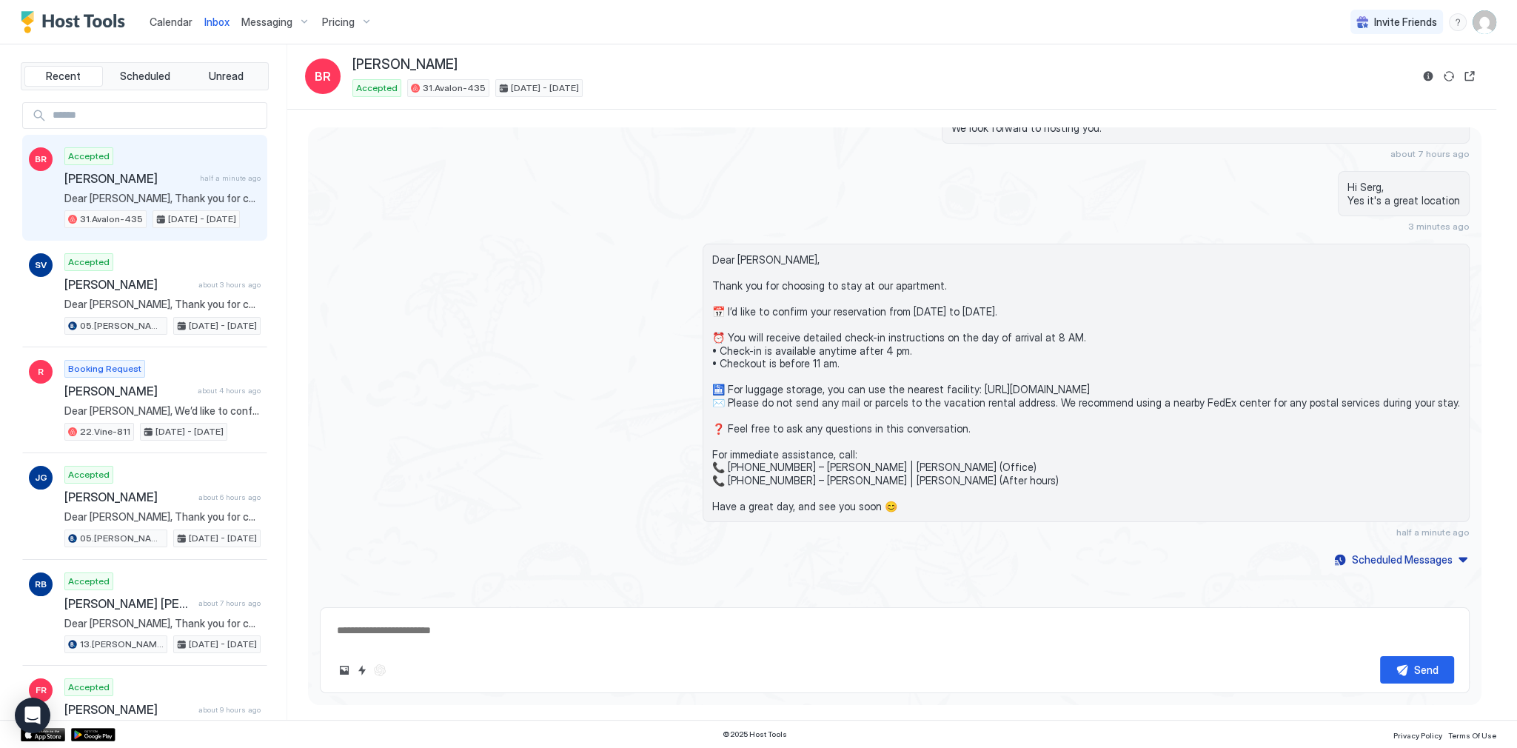
click at [513, 238] on div "Loading messages... [DATE] Hi Serg, My name is [PERSON_NAME] and I book stays f…" at bounding box center [894, 97] width 1173 height 1006
click at [573, 237] on div "Loading messages... [DATE] Hi Serg, My name is [PERSON_NAME] and I book stays f…" at bounding box center [894, 97] width 1173 height 1006
click at [187, 24] on span "Calendar" at bounding box center [171, 22] width 43 height 13
click at [187, 23] on span "Calendar" at bounding box center [171, 22] width 43 height 13
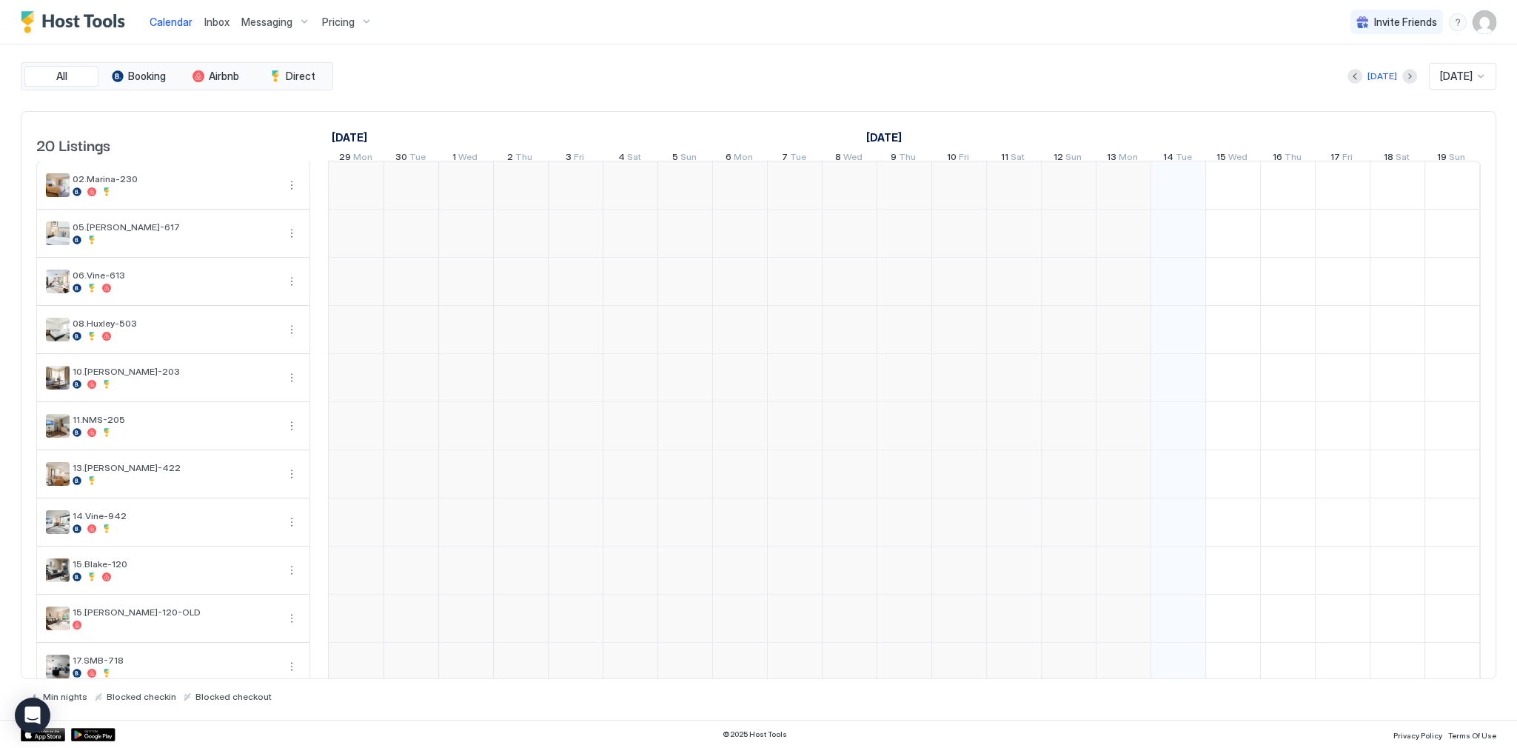
scroll to position [0, 822]
click at [800, 54] on div "All Booking Airbnb Direct [DATE] [DATE] 20 Listings [DATE] [DATE] [DATE] 29 Mon…" at bounding box center [758, 381] width 1475 height 675
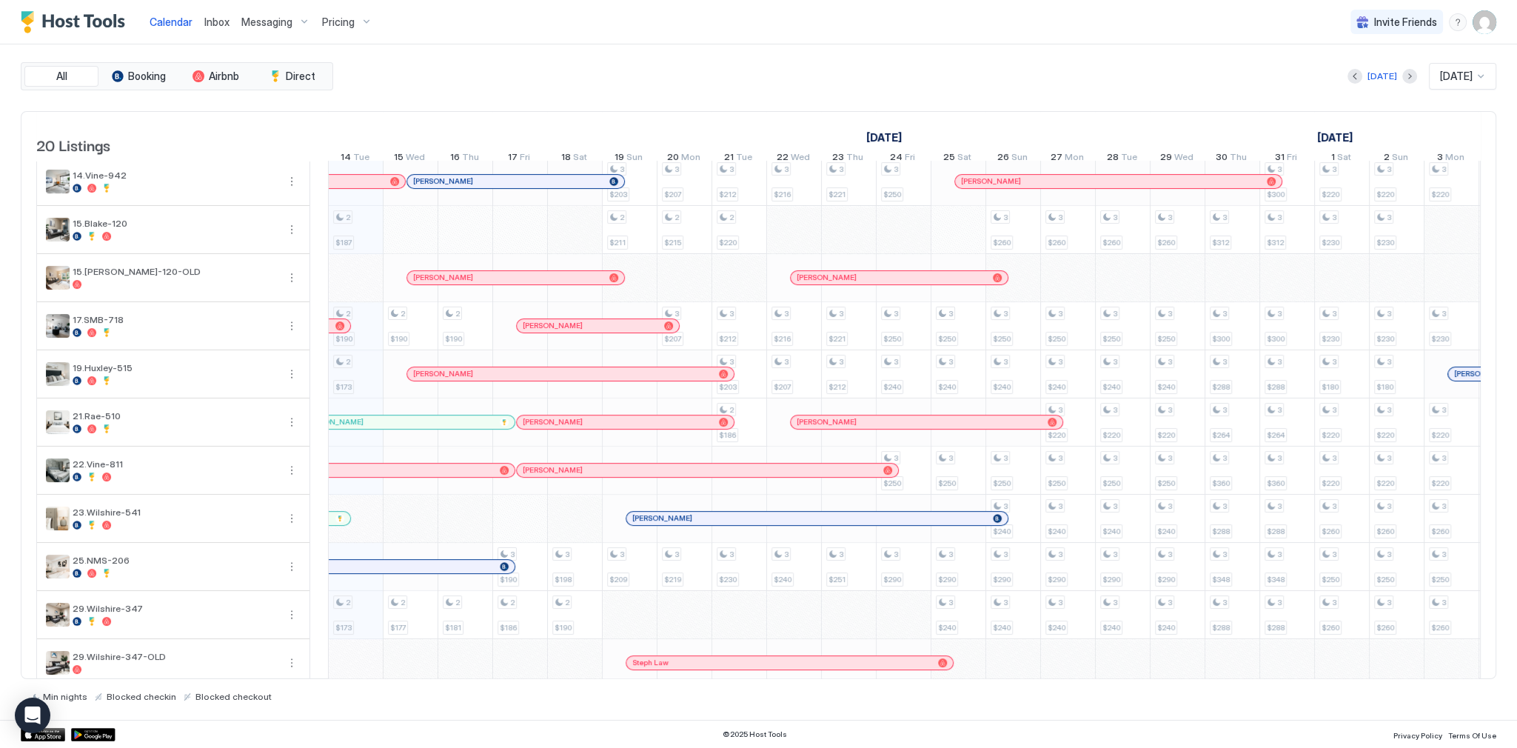
scroll to position [0, 586]
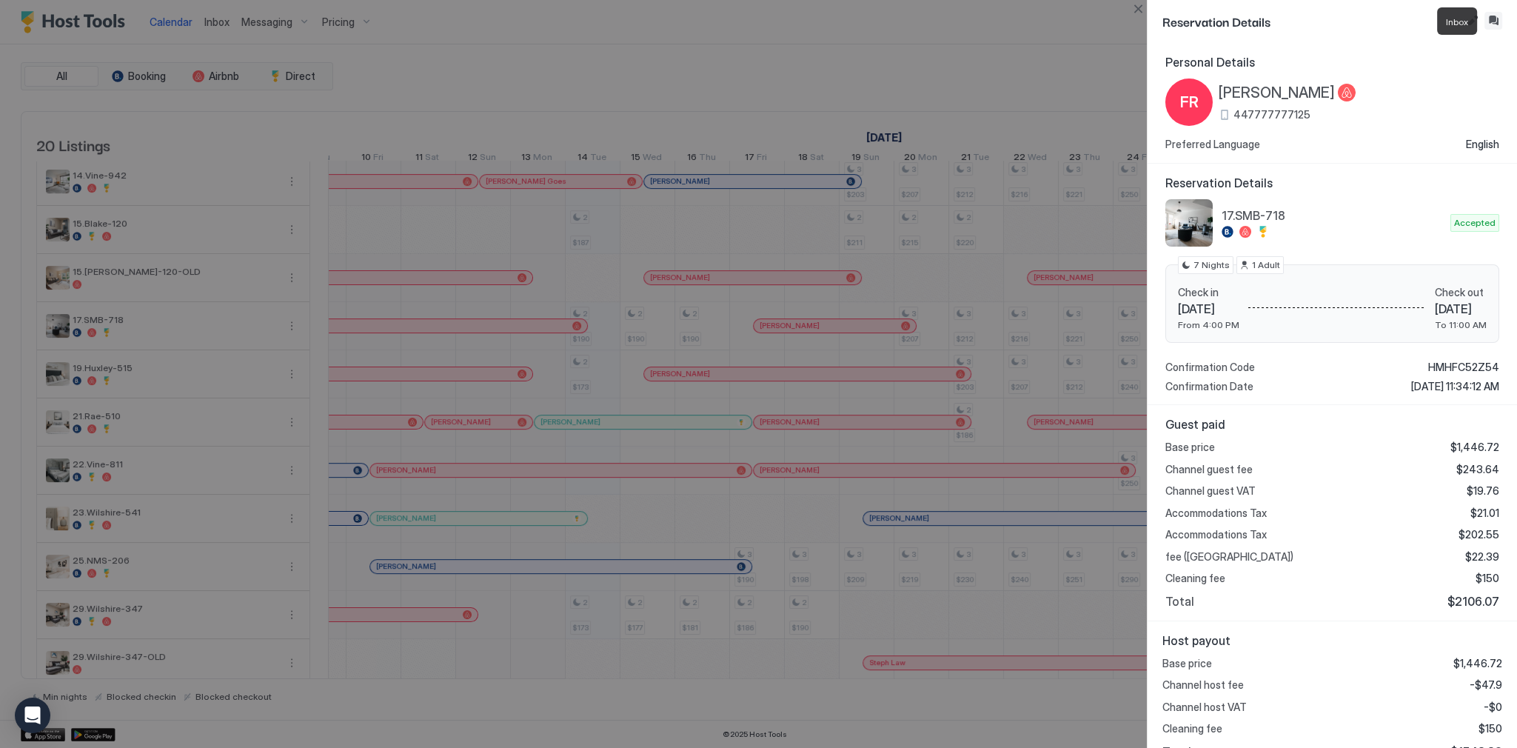
click at [1500, 18] on button "Inbox" at bounding box center [1493, 21] width 18 height 18
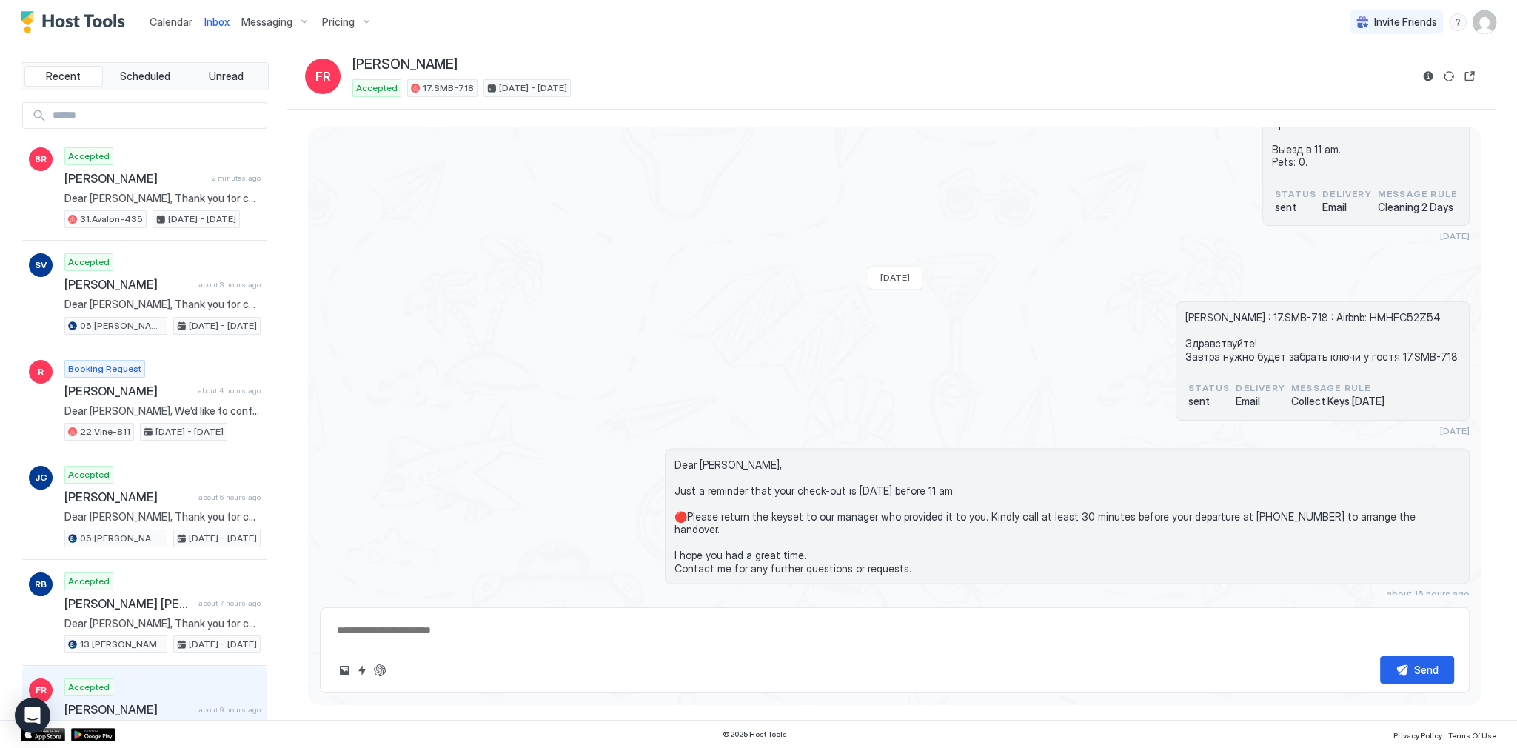
scroll to position [3651, 0]
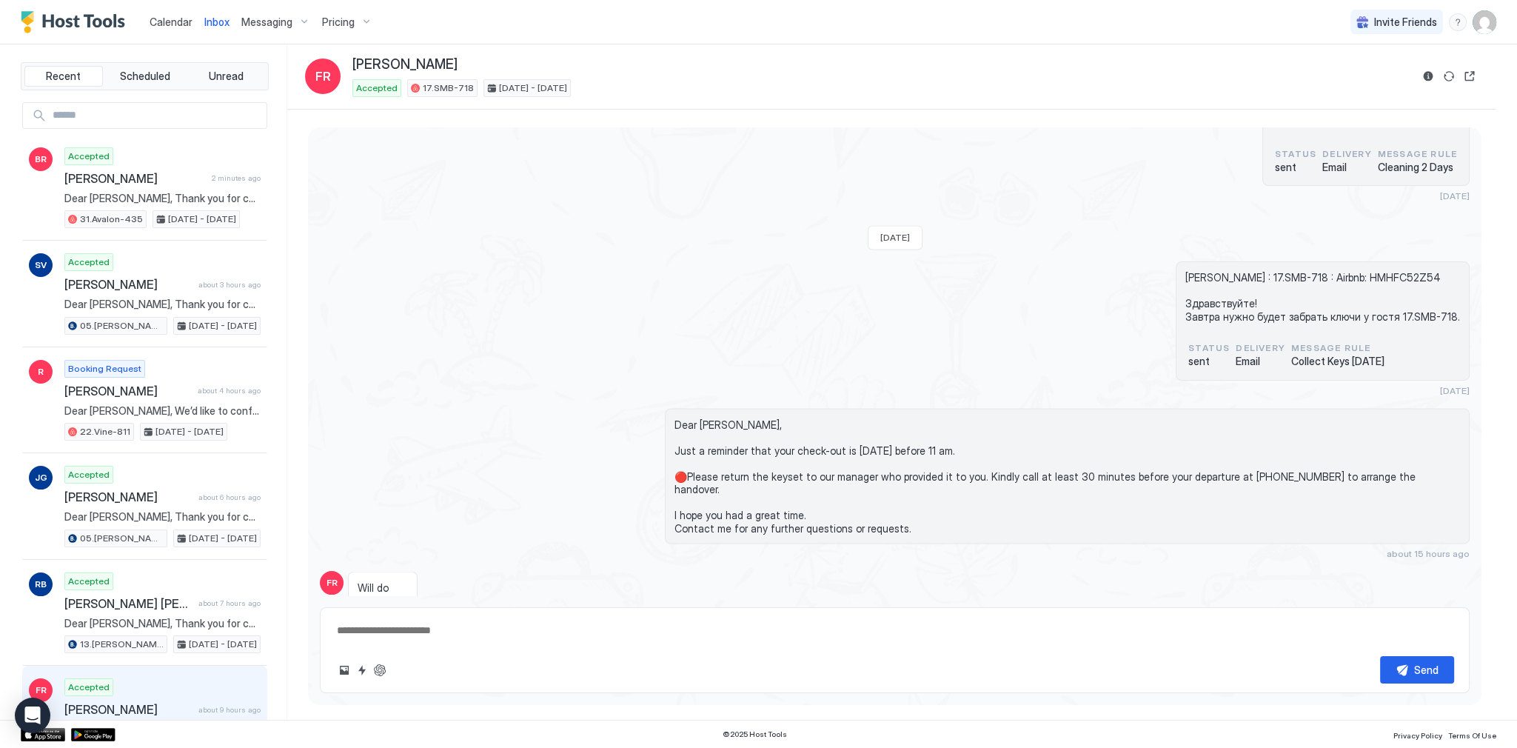
click at [1067, 450] on span "Dear [PERSON_NAME], Just a reminder that your check-out is [DATE] before 11 am.…" at bounding box center [1066, 475] width 785 height 117
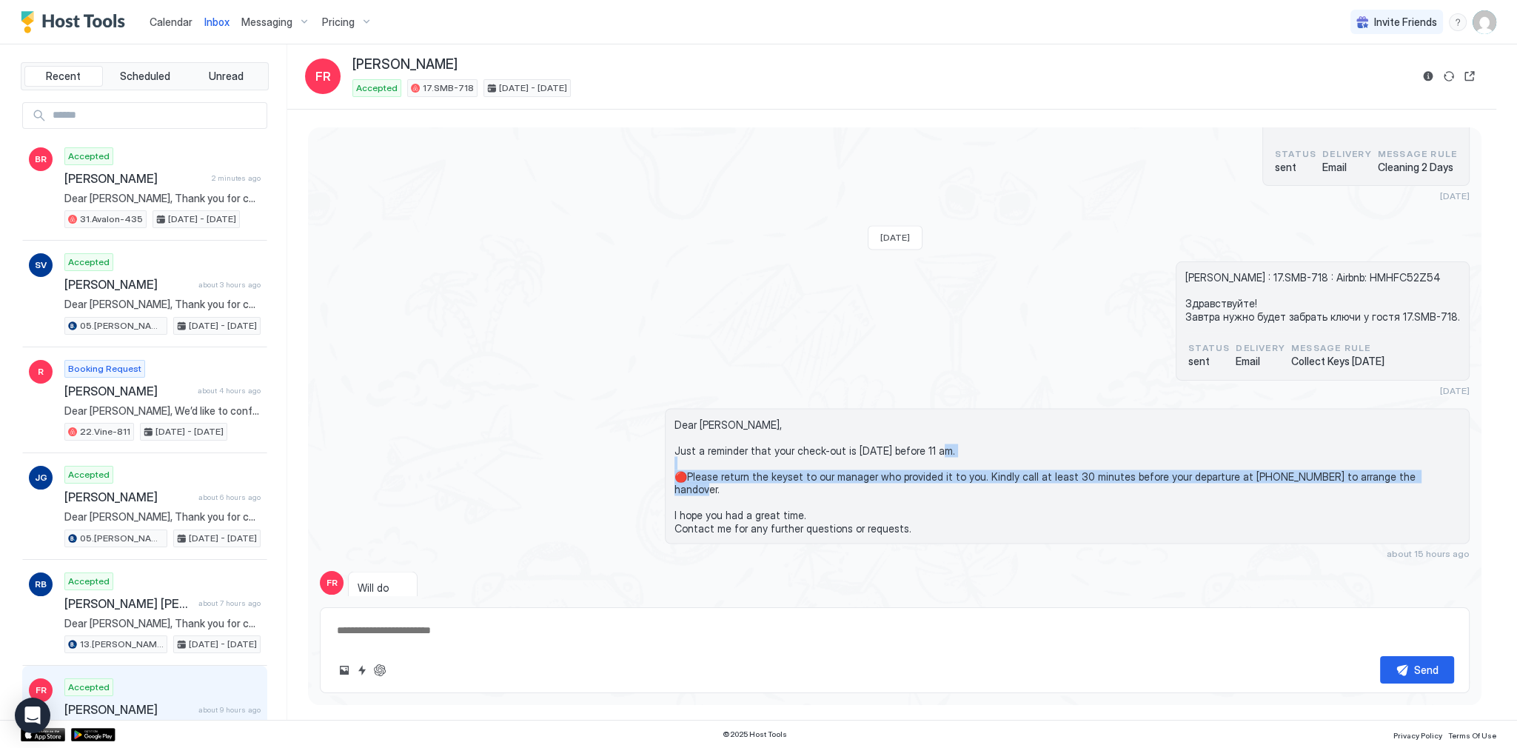
click at [1067, 450] on span "Dear [PERSON_NAME], Just a reminder that your check-out is [DATE] before 11 am.…" at bounding box center [1066, 475] width 785 height 117
click at [1109, 454] on span "Dear [PERSON_NAME], Just a reminder that your check-out is [DATE] before 11 am.…" at bounding box center [1066, 475] width 785 height 117
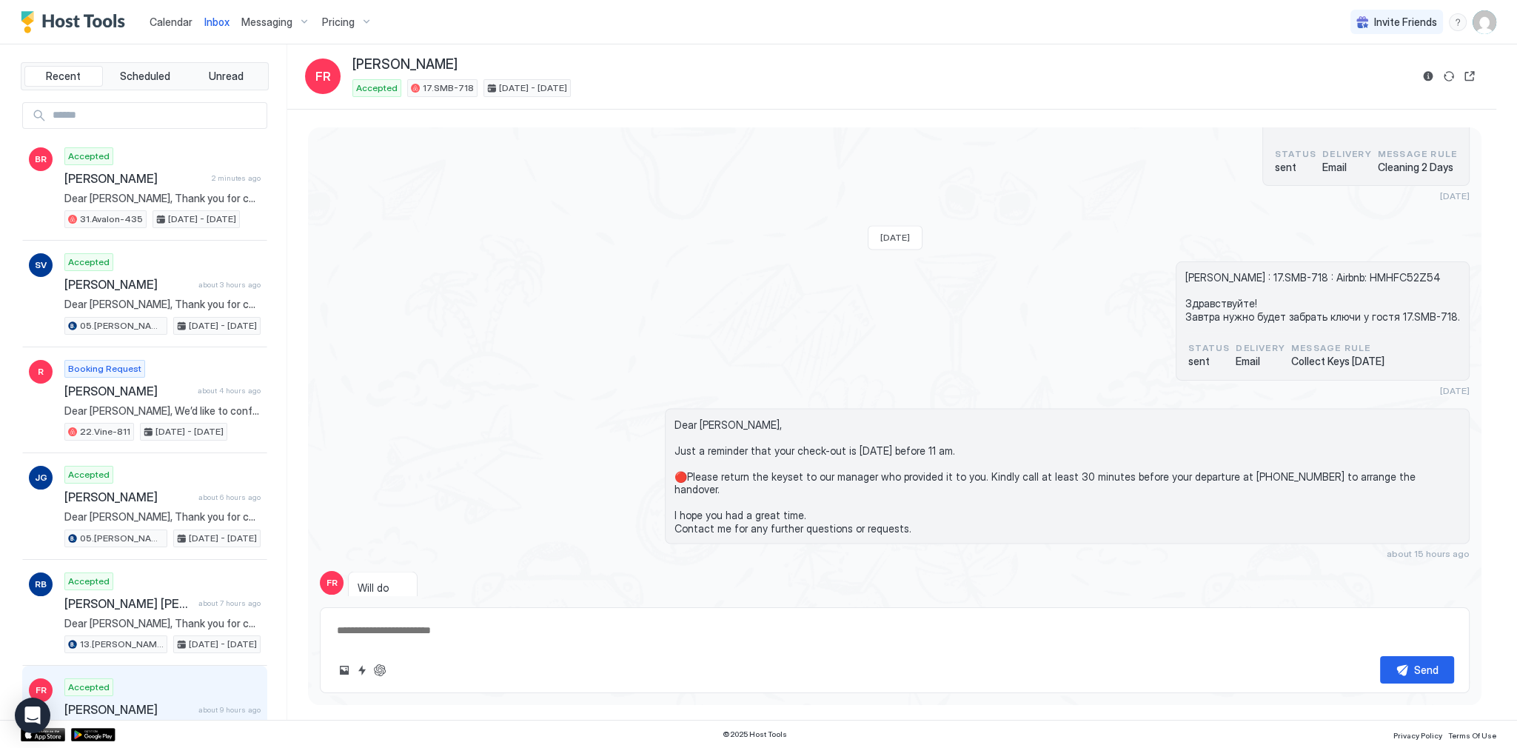
click at [1096, 452] on span "Dear [PERSON_NAME], Just a reminder that your check-out is [DATE] before 11 am.…" at bounding box center [1066, 475] width 785 height 117
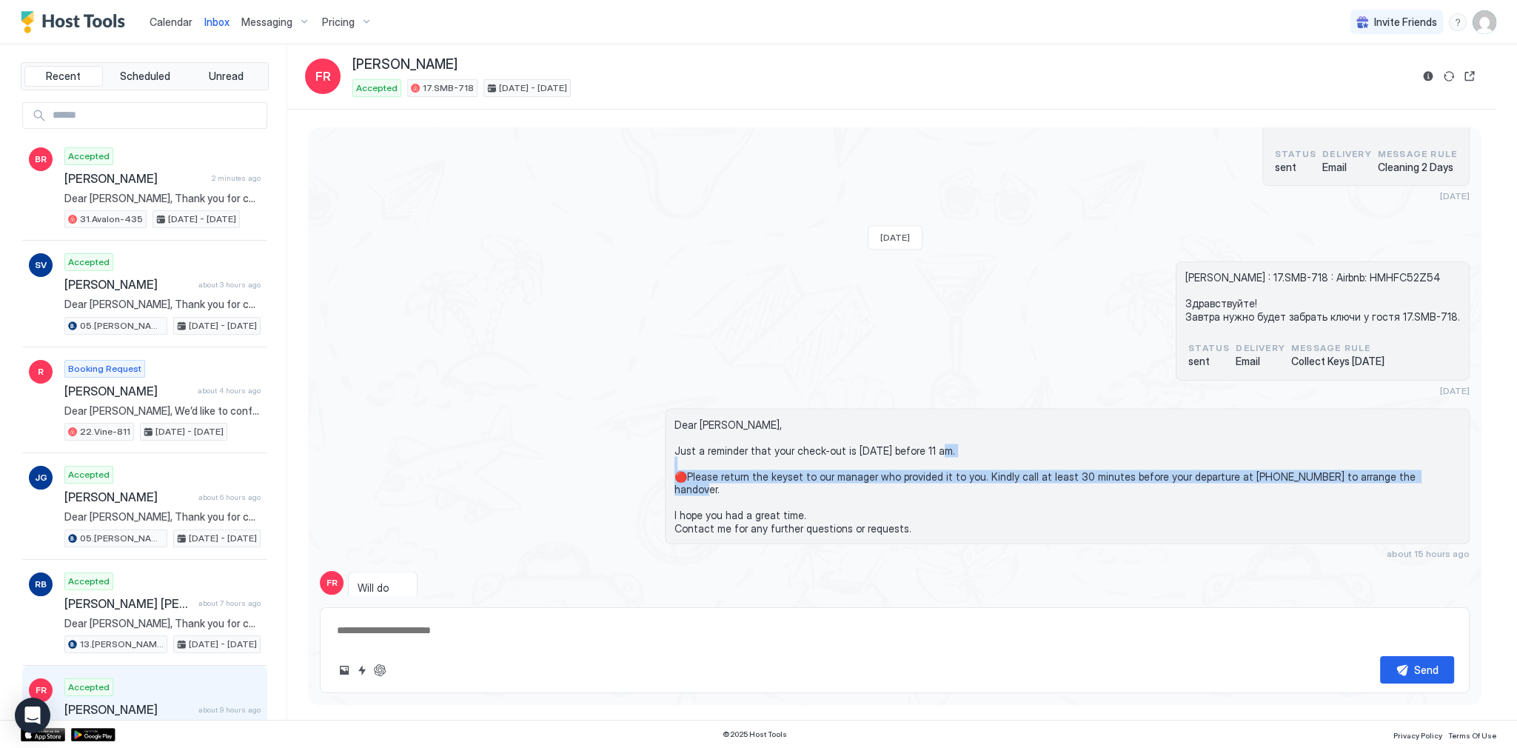
click at [1096, 452] on span "Dear [PERSON_NAME], Just a reminder that your check-out is [DATE] before 11 am.…" at bounding box center [1066, 475] width 785 height 117
click at [1090, 452] on span "Dear [PERSON_NAME], Just a reminder that your check-out is [DATE] before 11 am.…" at bounding box center [1066, 475] width 785 height 117
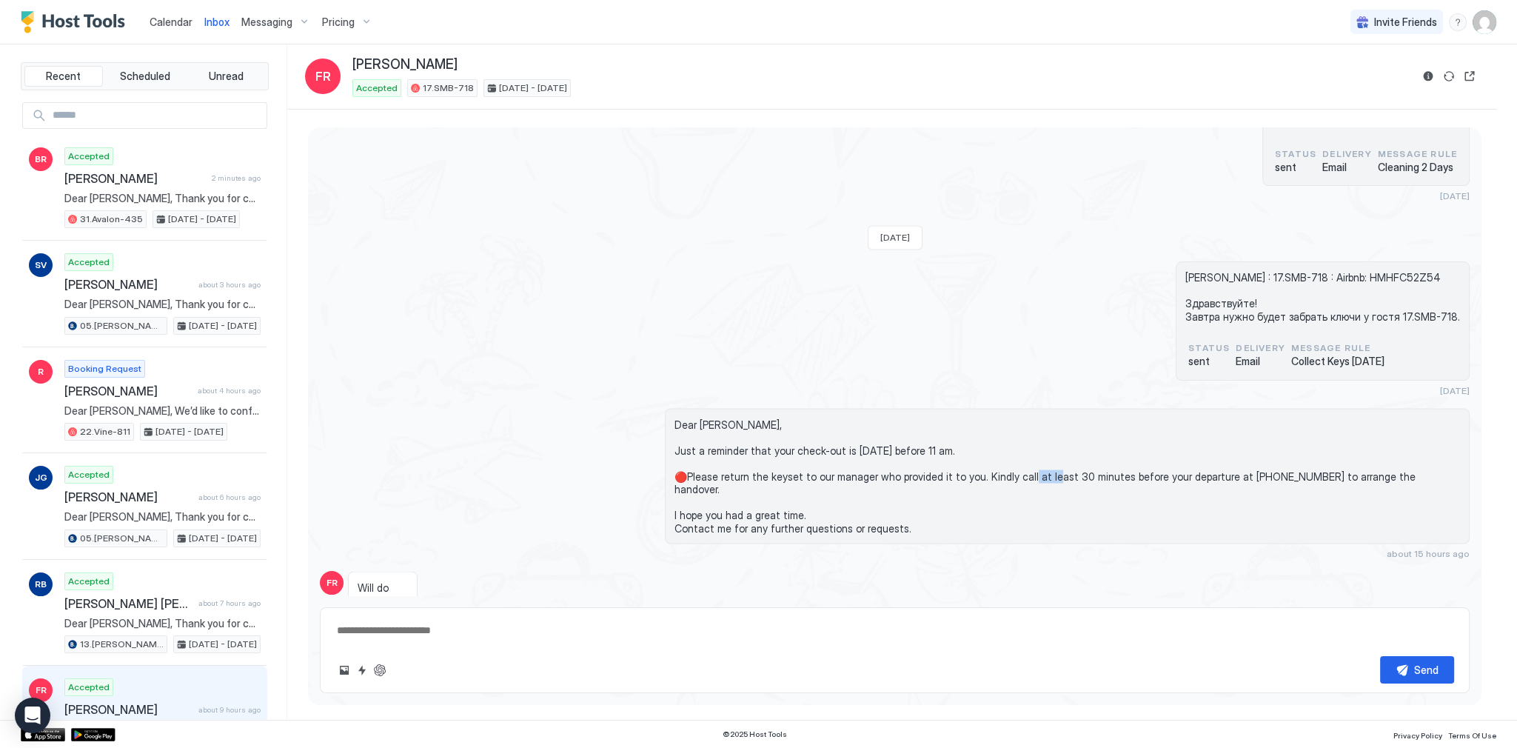
click at [1090, 452] on span "Dear [PERSON_NAME], Just a reminder that your check-out is [DATE] before 11 am.…" at bounding box center [1066, 475] width 785 height 117
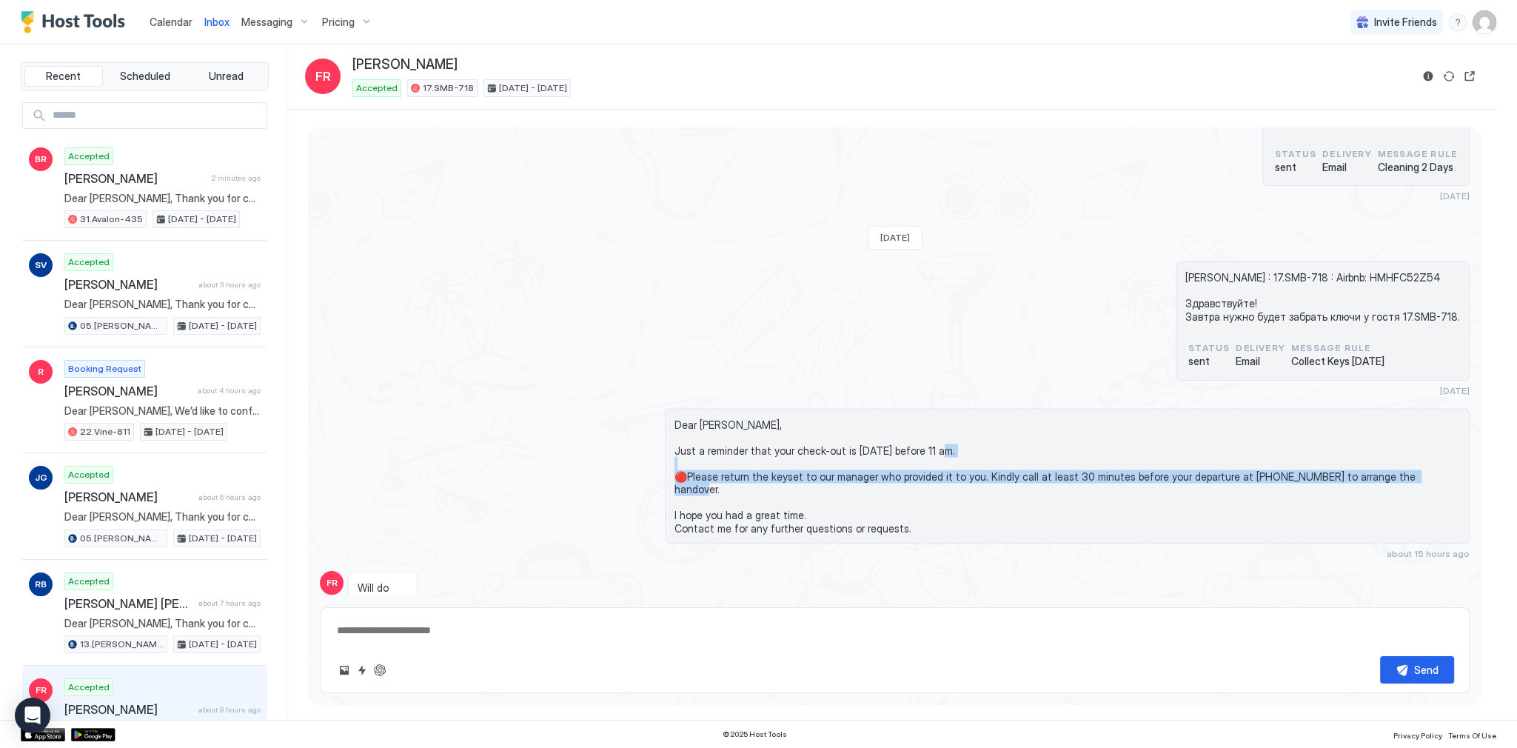
drag, startPoint x: 1090, startPoint y: 452, endPoint x: 1165, endPoint y: 455, distance: 75.6
click at [1165, 455] on span "Dear [PERSON_NAME], Just a reminder that your check-out is [DATE] before 11 am.…" at bounding box center [1066, 475] width 785 height 117
click at [1164, 455] on span "Dear [PERSON_NAME], Just a reminder that your check-out is [DATE] before 11 am.…" at bounding box center [1066, 475] width 785 height 117
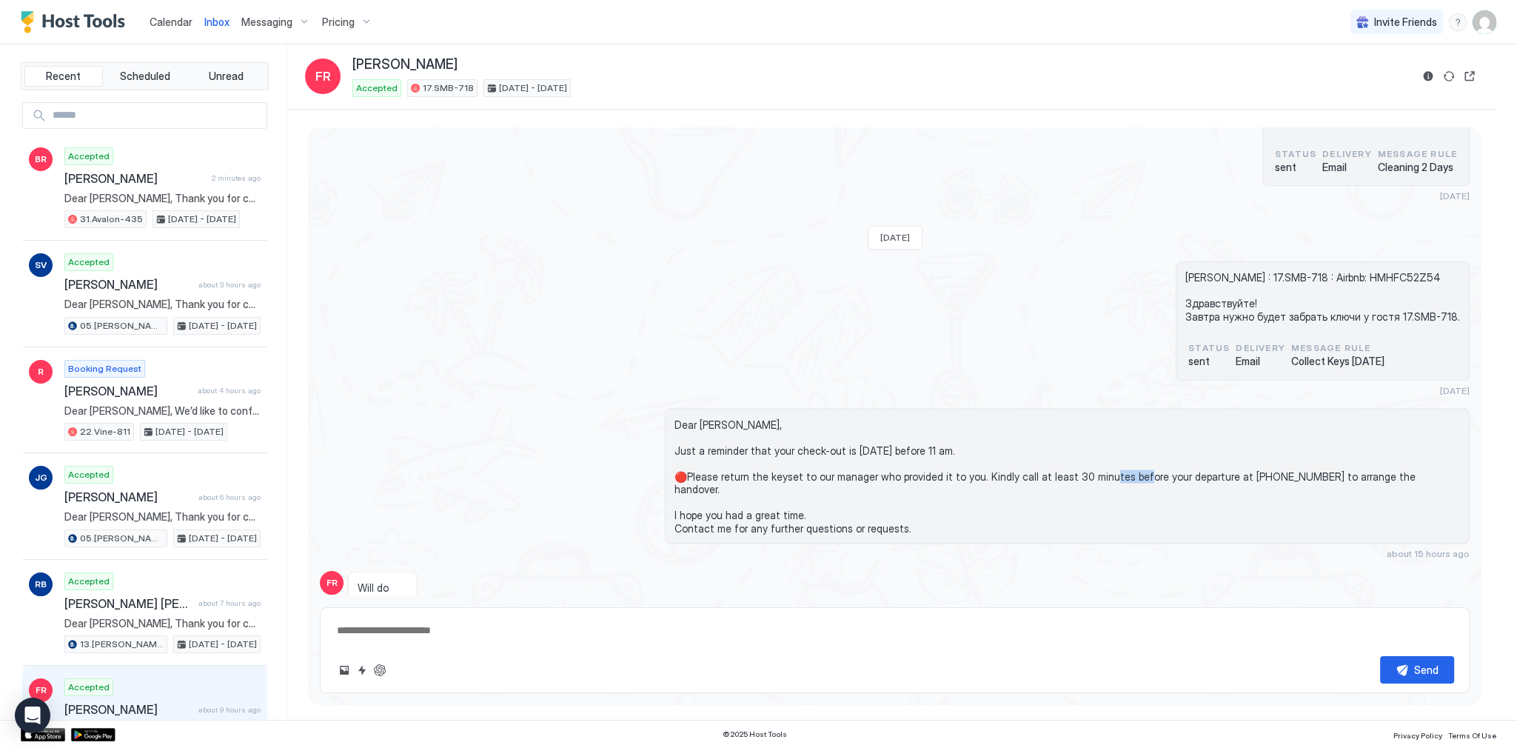
click at [1164, 455] on span "Dear [PERSON_NAME], Just a reminder that your check-out is [DATE] before 11 am.…" at bounding box center [1066, 475] width 785 height 117
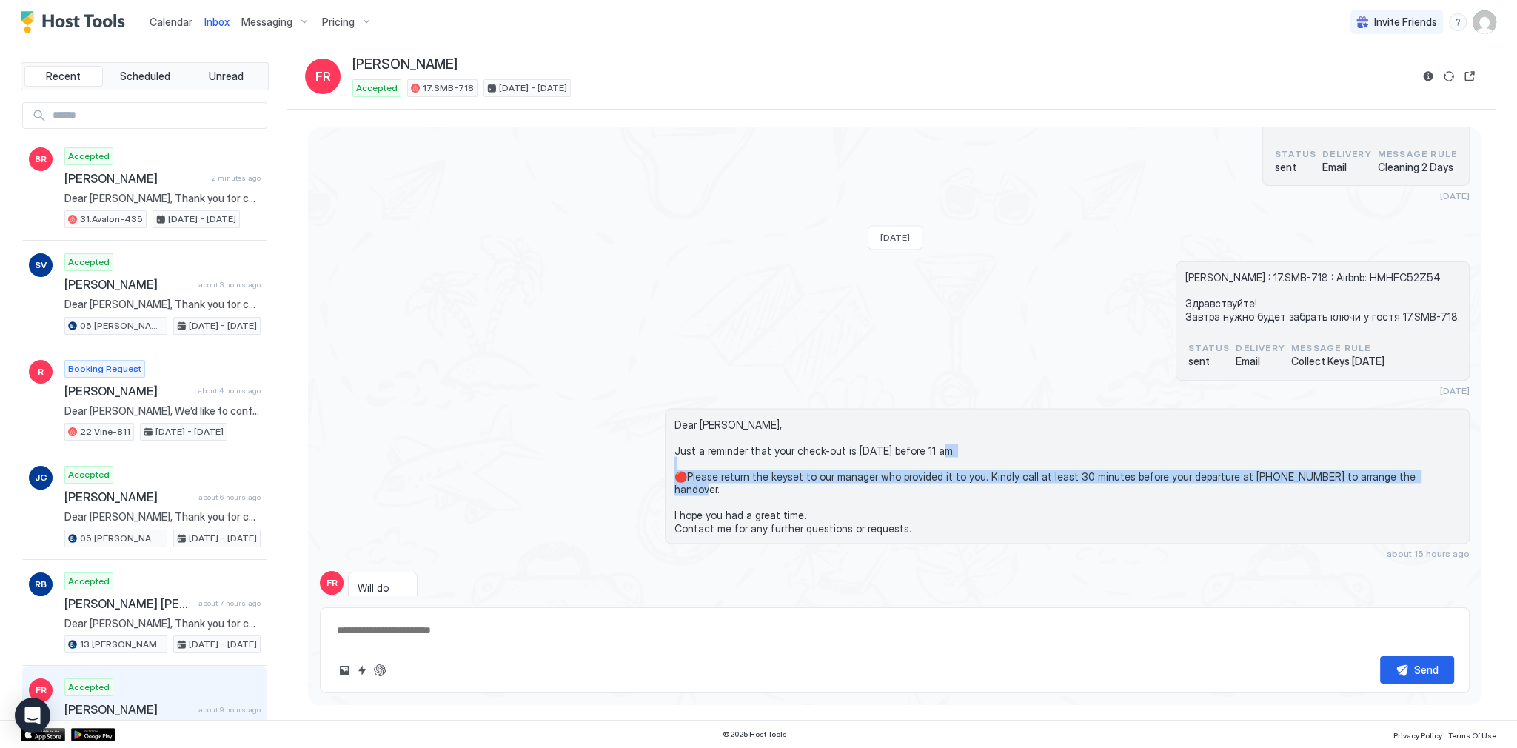
click at [1164, 455] on span "Dear [PERSON_NAME], Just a reminder that your check-out is [DATE] before 11 am.…" at bounding box center [1066, 475] width 785 height 117
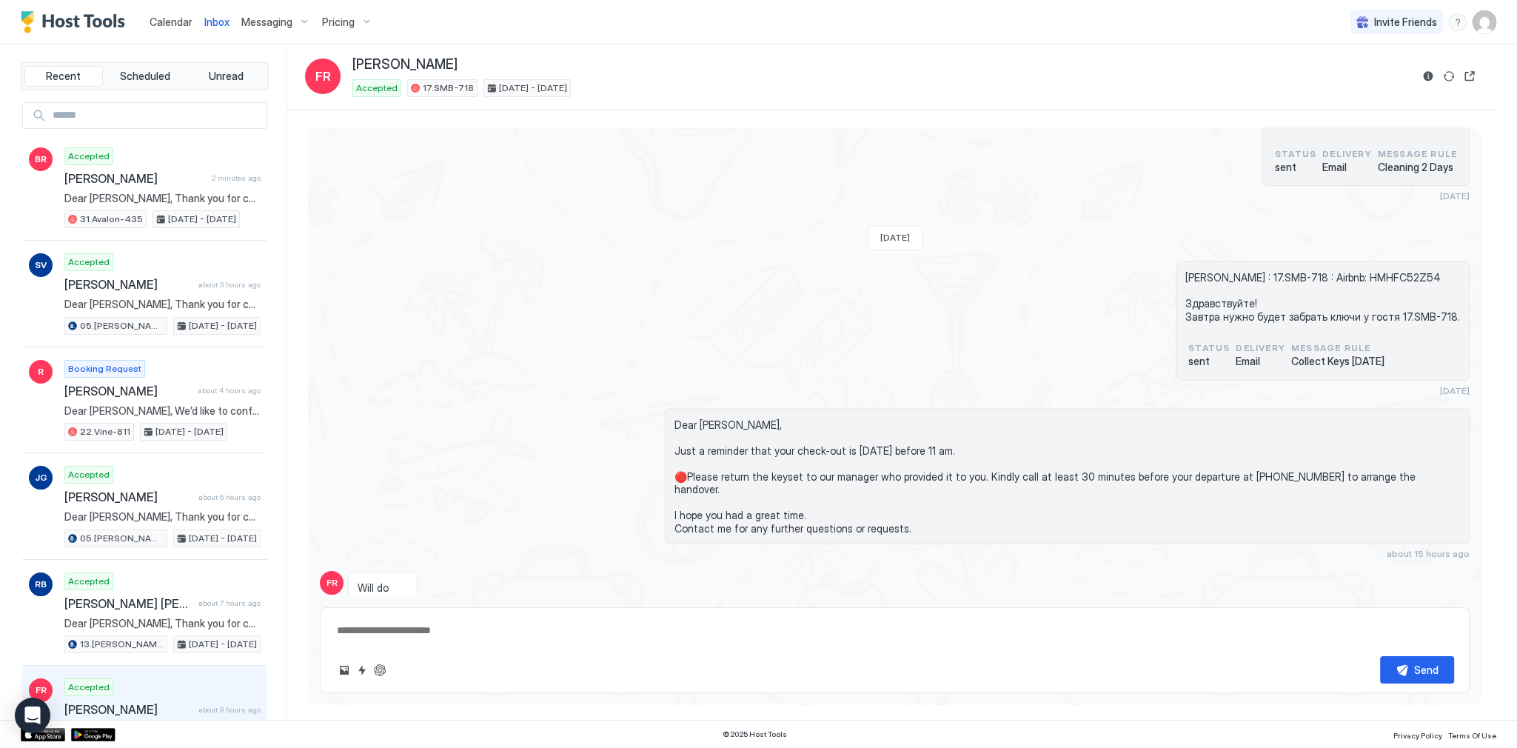
click at [1147, 472] on span "Dear [PERSON_NAME], Just a reminder that your check-out is [DATE] before 11 am.…" at bounding box center [1066, 475] width 785 height 117
click at [1060, 323] on div "[PERSON_NAME] : 17.SMB-718 : Airbnb: HMHFC52Z54 Здравствуйте! Завтра нужно буде…" at bounding box center [895, 328] width 1150 height 135
click at [909, 316] on div "[PERSON_NAME] : 17.SMB-718 : Airbnb: HMHFC52Z54 Здравствуйте! Завтра нужно буде…" at bounding box center [895, 328] width 1150 height 135
type textarea "*"
